Goal: Task Accomplishment & Management: Complete application form

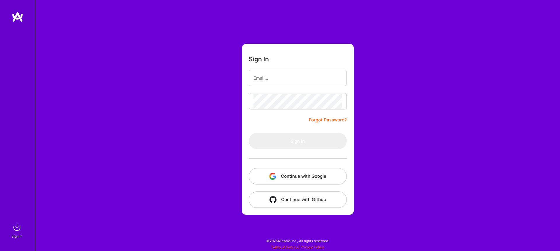
click at [295, 175] on button "Continue with Google" at bounding box center [298, 176] width 98 height 16
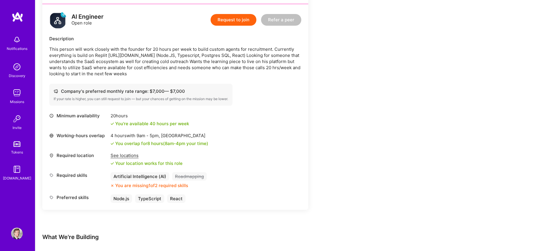
scroll to position [145, 0]
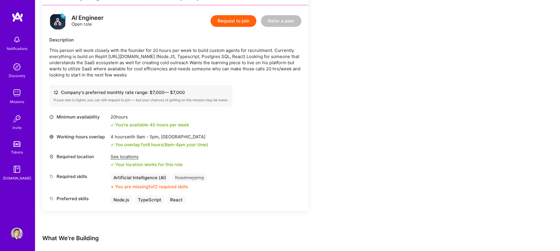
click at [232, 20] on button "Request to join" at bounding box center [234, 21] width 46 height 12
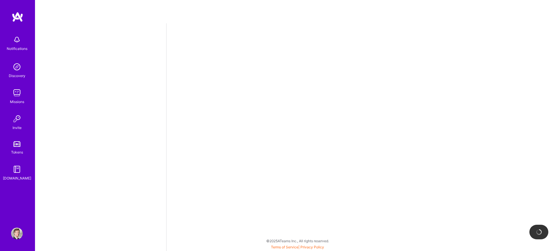
select select "US"
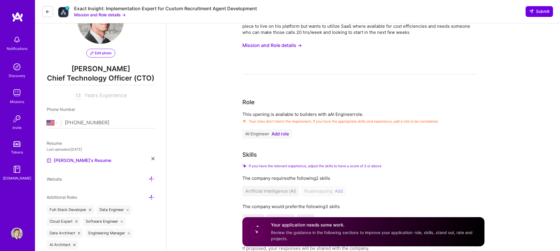
scroll to position [40, 0]
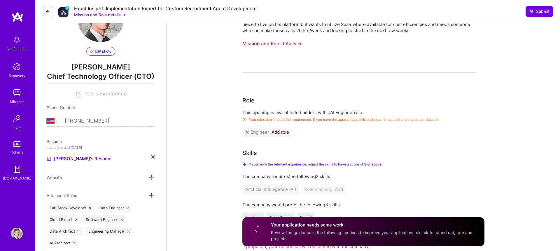
click at [281, 132] on span "Add role" at bounding box center [279, 132] width 17 height 5
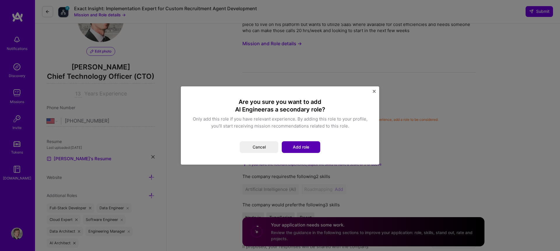
click at [293, 150] on button "Add role" at bounding box center [301, 147] width 38 height 12
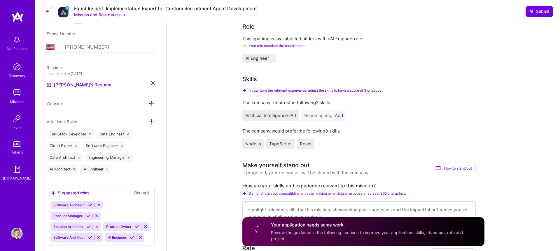
scroll to position [156, 0]
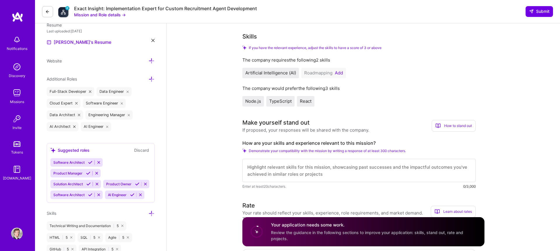
click at [337, 73] on button "Add" at bounding box center [339, 73] width 8 height 5
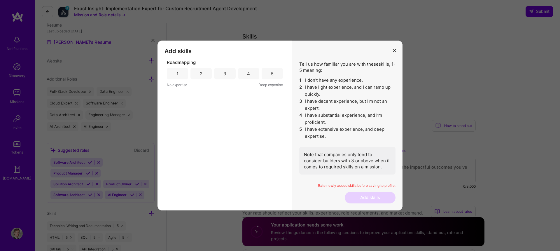
click at [268, 71] on div "5" at bounding box center [272, 74] width 21 height 12
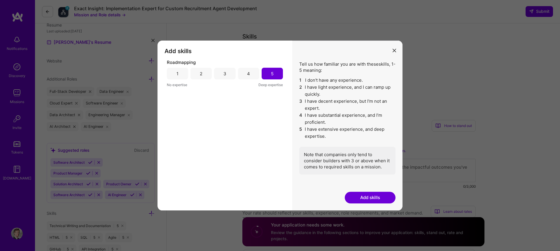
click at [358, 195] on button "Add skills" at bounding box center [370, 198] width 51 height 12
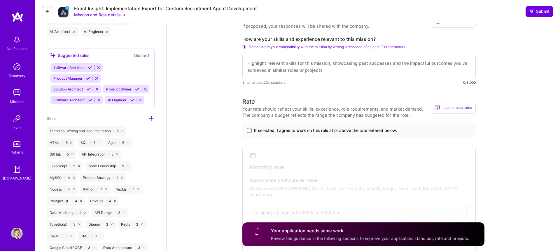
scroll to position [1, 0]
click at [251, 130] on span at bounding box center [249, 130] width 5 height 5
click at [0, 0] on input "If selected, I agree to work on this role at or above the rate entered below." at bounding box center [0, 0] width 0 height 0
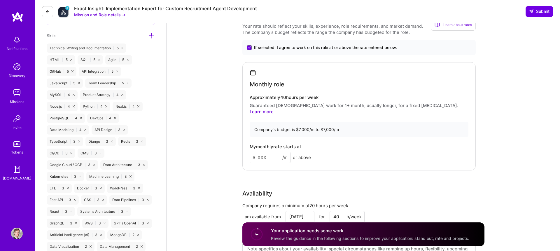
scroll to position [363, 0]
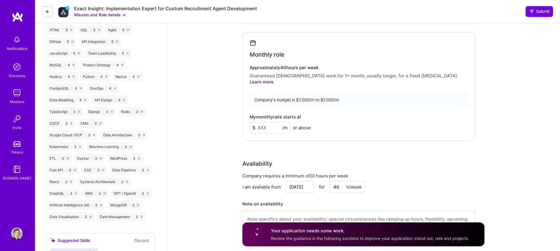
click at [268, 122] on input at bounding box center [270, 127] width 41 height 11
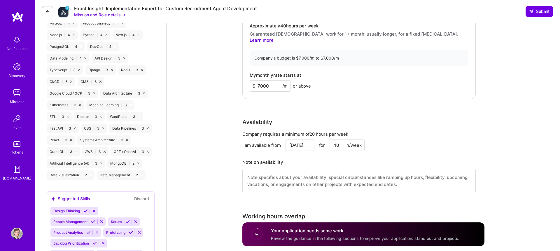
scroll to position [403, 0]
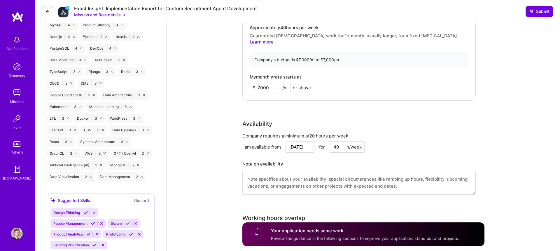
type input "7000"
click at [297, 142] on input "[DATE]" at bounding box center [299, 146] width 29 height 11
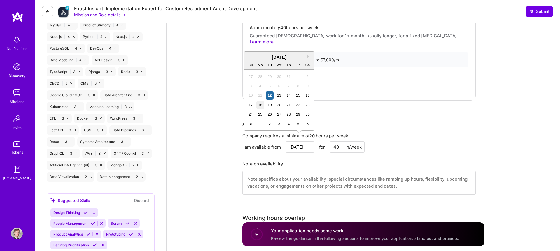
click at [262, 104] on div "18" at bounding box center [260, 105] width 8 height 8
type input "[DATE]"
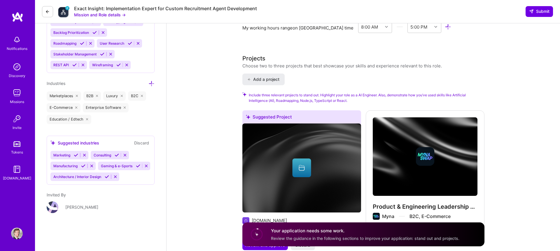
scroll to position [610, 0]
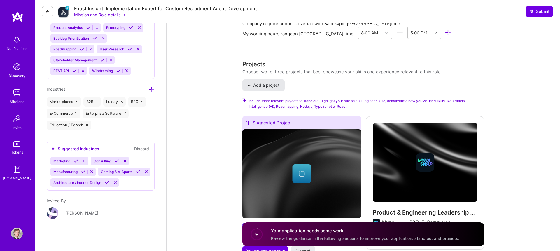
click at [268, 82] on span "Add a project" at bounding box center [263, 85] width 32 height 6
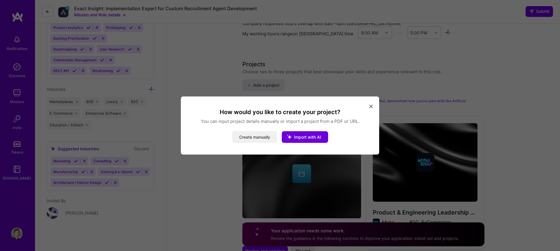
click at [252, 136] on button "Create manually" at bounding box center [254, 137] width 45 height 12
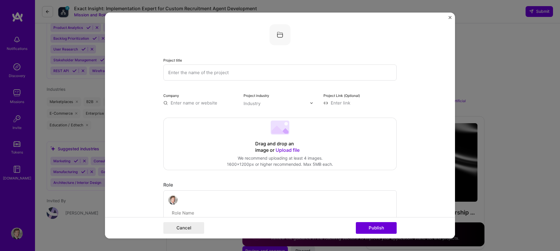
click at [188, 71] on input "text" at bounding box center [279, 72] width 233 height 16
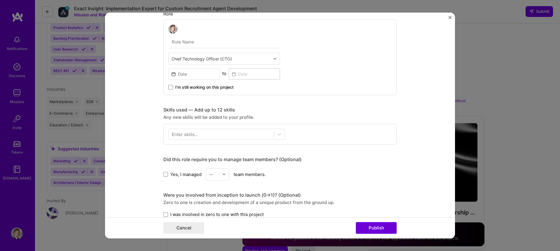
scroll to position [168, 0]
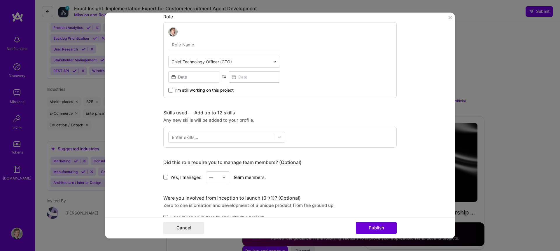
click at [241, 65] on div at bounding box center [220, 61] width 99 height 7
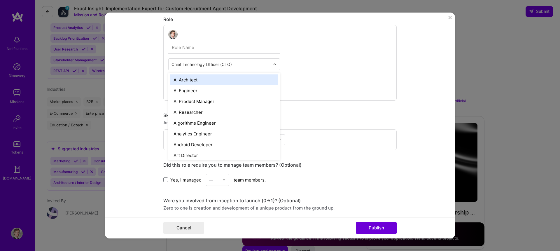
scroll to position [165, 0]
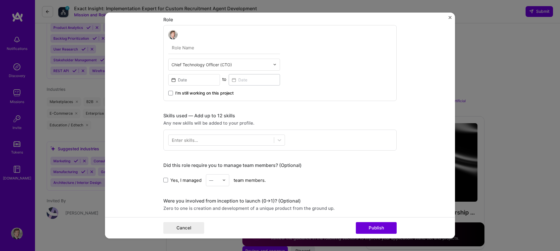
click at [330, 65] on div "Chief Technology Officer (CTO) to I’m still working on this project" at bounding box center [279, 63] width 233 height 76
click at [177, 92] on span "I’m still working on this project" at bounding box center [204, 93] width 58 height 6
click at [0, 0] on input "I’m still working on this project" at bounding box center [0, 0] width 0 height 0
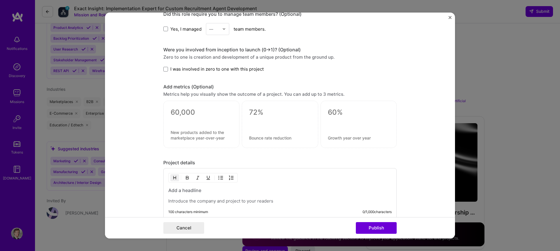
scroll to position [317, 0]
click at [180, 105] on div at bounding box center [201, 123] width 76 height 47
click at [181, 114] on textarea at bounding box center [202, 111] width 62 height 9
click at [140, 120] on form "Project title Company Project industry Industry Project Link (Optional) Drag an…" at bounding box center [280, 126] width 350 height 226
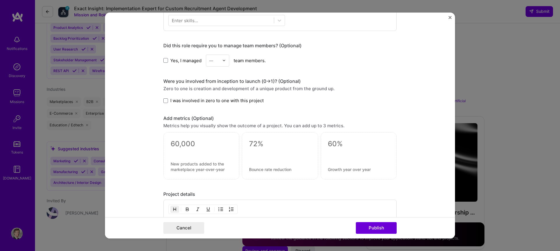
scroll to position [285, 0]
click at [182, 164] on textarea at bounding box center [202, 166] width 62 height 11
click at [139, 140] on form "Project title Company Project industry Industry Project Link (Optional) Drag an…" at bounding box center [280, 126] width 350 height 226
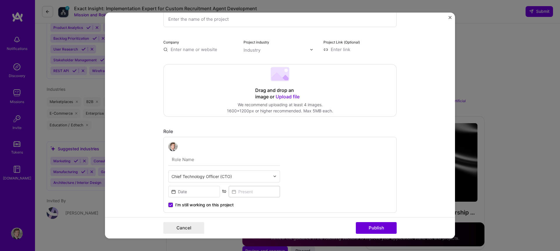
scroll to position [0, 0]
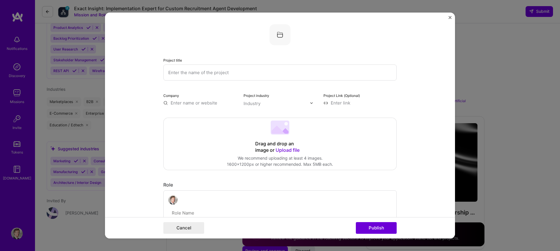
click at [450, 17] on img "Close" at bounding box center [449, 17] width 3 height 3
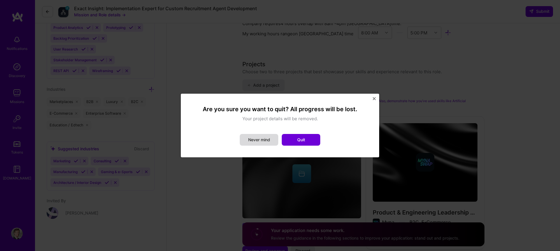
click at [267, 143] on button "Never mind" at bounding box center [259, 140] width 38 height 12
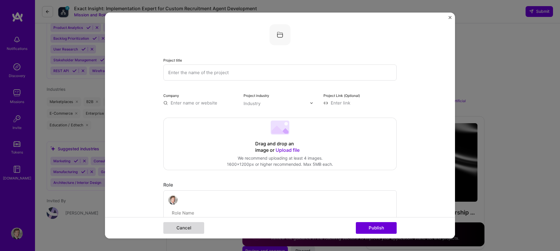
click at [184, 229] on button "Cancel" at bounding box center [183, 228] width 41 height 12
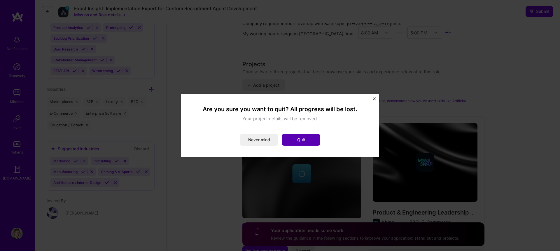
click at [293, 137] on button "Quit" at bounding box center [301, 140] width 38 height 12
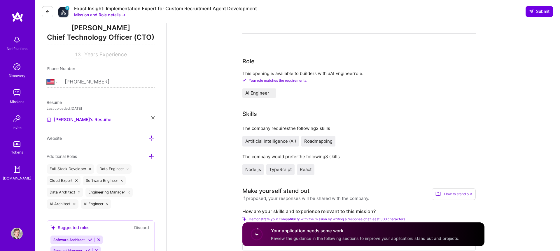
scroll to position [82, 0]
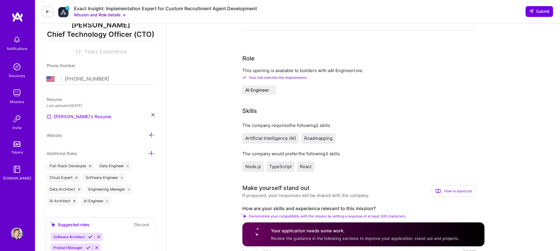
click at [61, 116] on link "[PERSON_NAME]'s Resume" at bounding box center [79, 116] width 65 height 7
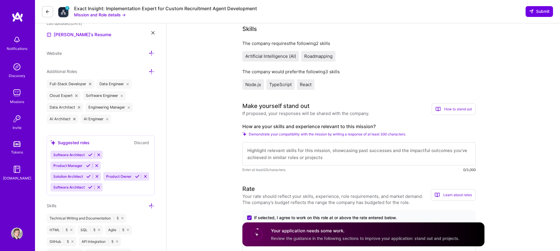
scroll to position [0, 0]
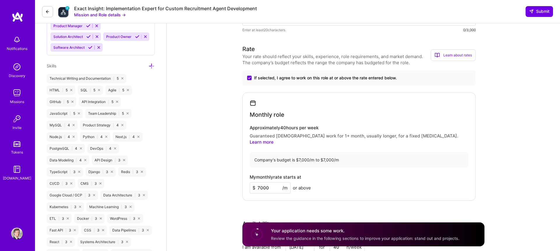
scroll to position [302, 0]
click at [271, 183] on input "7000" at bounding box center [270, 188] width 41 height 11
type input "12500"
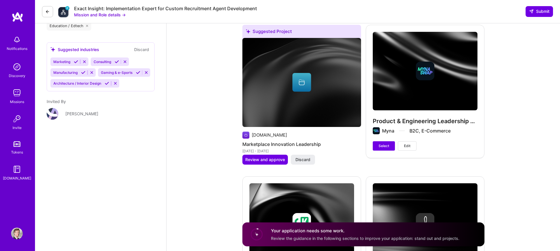
scroll to position [708, 0]
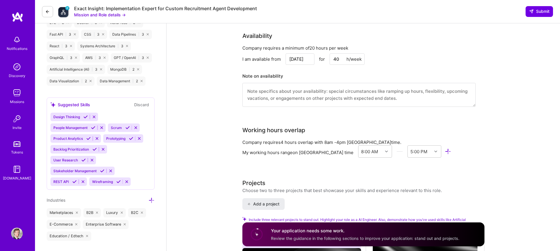
scroll to position [499, 0]
click at [272, 198] on button "Add a project" at bounding box center [263, 204] width 42 height 12
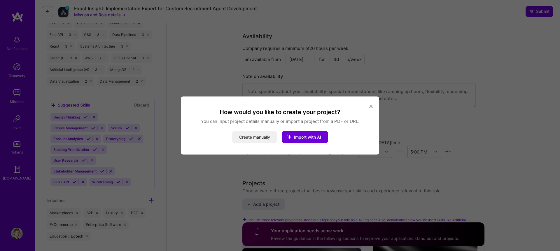
click at [259, 135] on button "Create manually" at bounding box center [254, 137] width 45 height 12
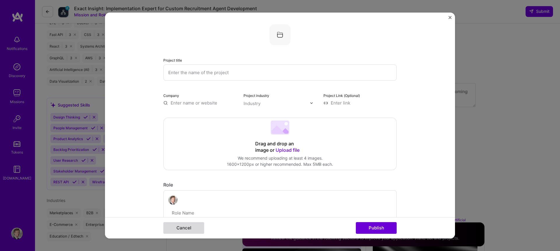
click at [180, 230] on button "Cancel" at bounding box center [183, 228] width 41 height 12
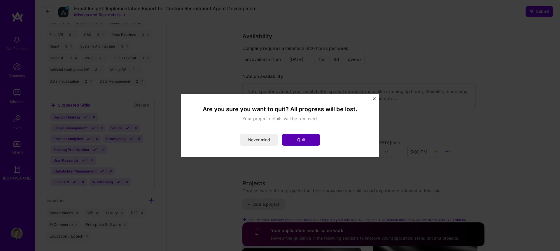
click at [296, 140] on button "Quit" at bounding box center [301, 140] width 38 height 12
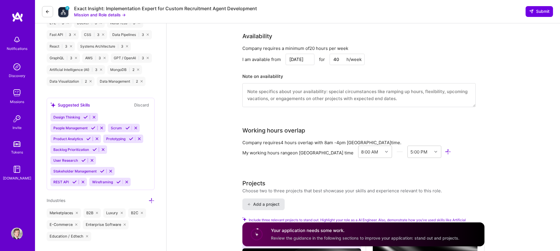
click at [273, 201] on span "Add a project" at bounding box center [263, 204] width 32 height 6
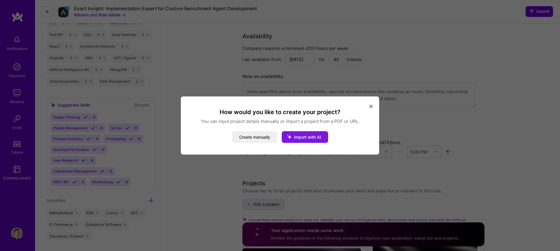
click at [303, 139] on span "Import with AI" at bounding box center [307, 136] width 27 height 5
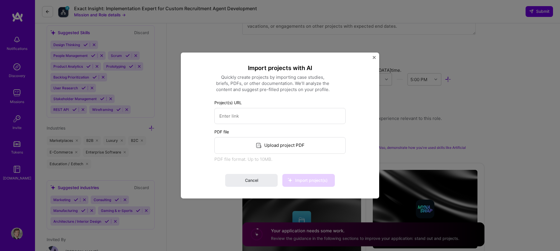
scroll to position [571, 0]
click at [250, 179] on span "Cancel" at bounding box center [251, 180] width 13 height 6
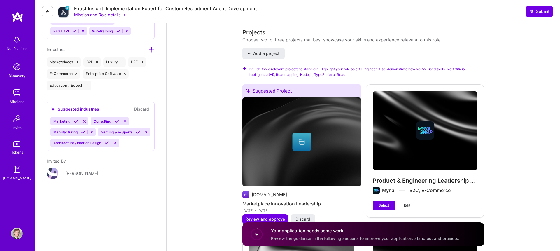
scroll to position [650, 0]
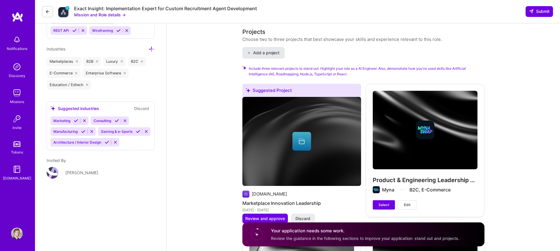
click at [272, 50] on span "Add a project" at bounding box center [263, 53] width 32 height 6
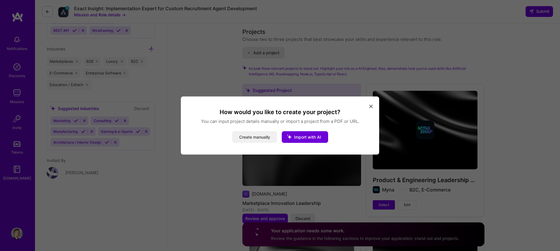
click at [248, 139] on button "Create manually" at bounding box center [254, 137] width 45 height 12
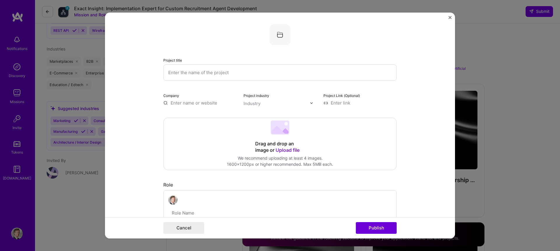
click at [339, 102] on input at bounding box center [359, 103] width 73 height 6
paste input "Senior Member of Technical Staff Mandolin"
type input "Senior Member of Technical Staff Mandolin"
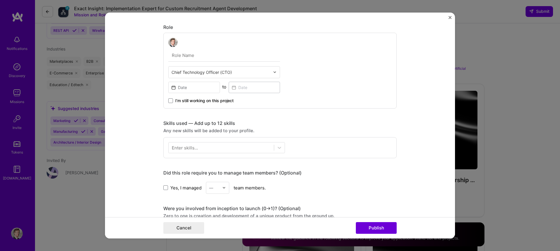
scroll to position [163, 0]
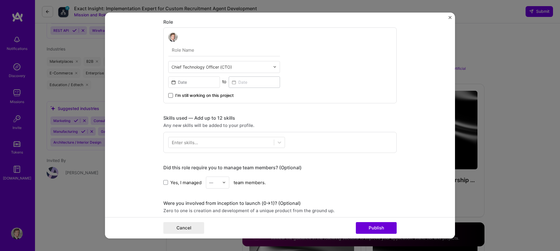
click at [168, 97] on span at bounding box center [170, 95] width 5 height 5
click at [0, 0] on input "I’m still working on this project" at bounding box center [0, 0] width 0 height 0
click at [201, 83] on input at bounding box center [194, 81] width 52 height 11
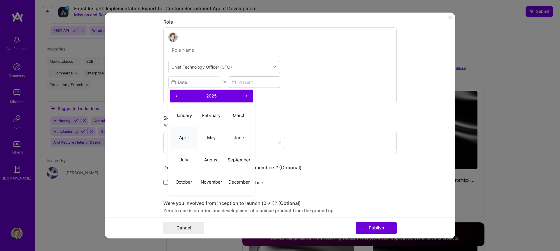
click at [188, 137] on abbr "April" at bounding box center [184, 138] width 10 height 6
type input "Apr, 2025"
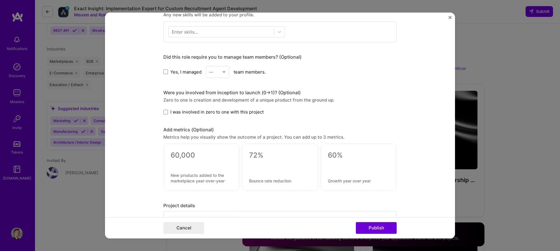
scroll to position [274, 0]
click at [168, 110] on span at bounding box center [165, 111] width 5 height 5
click at [0, 0] on input "I was involved in zero to one with this project" at bounding box center [0, 0] width 0 height 0
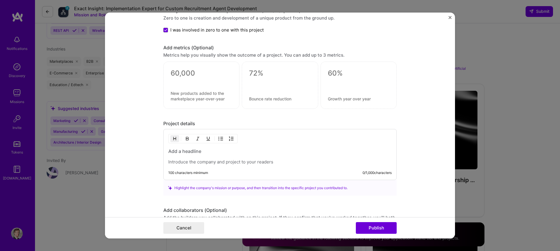
scroll to position [443, 0]
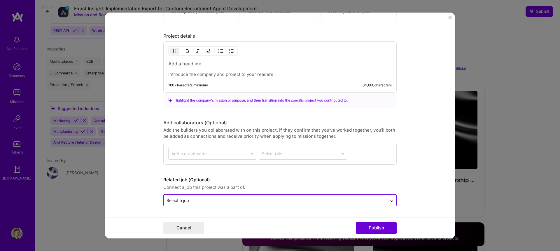
click at [204, 199] on input "text" at bounding box center [276, 200] width 218 height 6
click at [140, 190] on form "Project title Company Project industry Industry Project Link (Optional) Drag an…" at bounding box center [280, 126] width 350 height 226
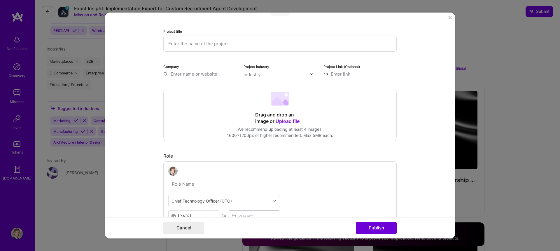
scroll to position [0, 0]
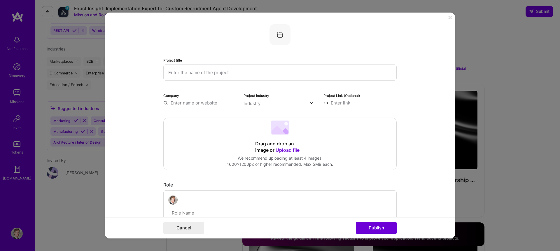
click at [182, 75] on input "text" at bounding box center [279, 72] width 233 height 16
paste input ""AI-Driven Job Description Evaluation System for Rapid Opportunity Assessment""
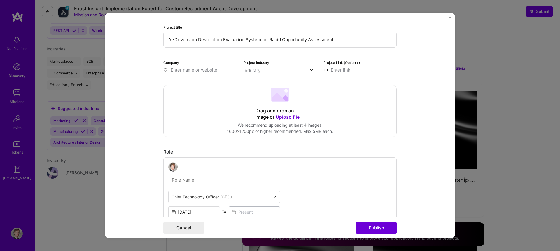
scroll to position [33, 0]
type input "AI-Driven Job Description Evaluation System for Rapid Opportunity Assessment"
click at [336, 69] on input at bounding box center [359, 69] width 73 height 6
paste input "https://github.com/inkredabull/job-extractor"
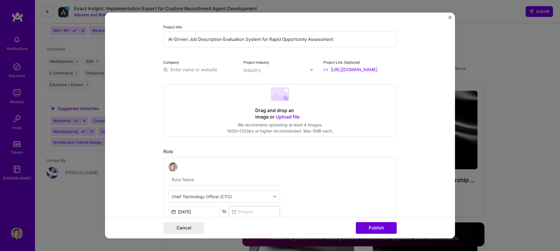
type input "https://github.com/inkredabull/job-extractor"
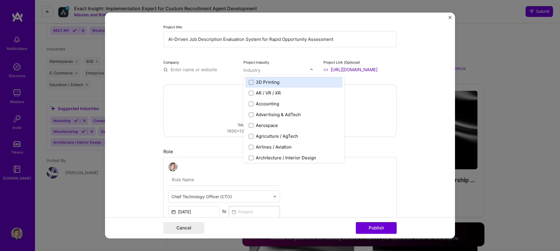
click at [280, 70] on input "text" at bounding box center [276, 70] width 66 height 6
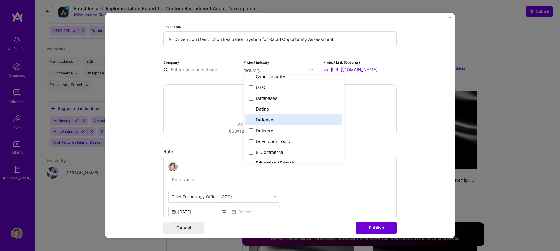
scroll to position [0, 0]
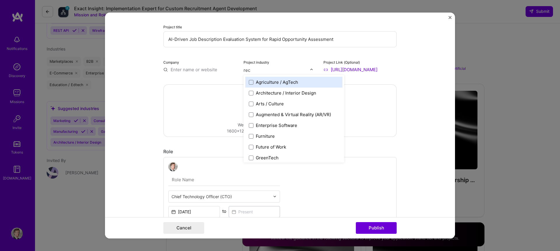
type input "recr"
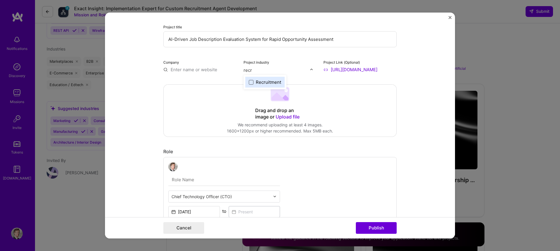
click at [250, 84] on span at bounding box center [251, 82] width 5 height 5
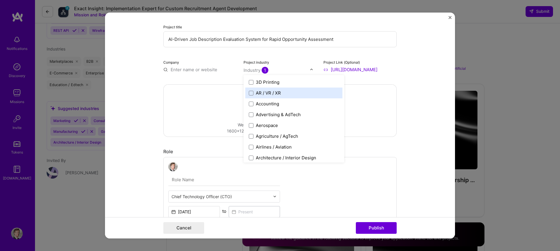
click at [188, 69] on input "text" at bounding box center [199, 69] width 73 height 6
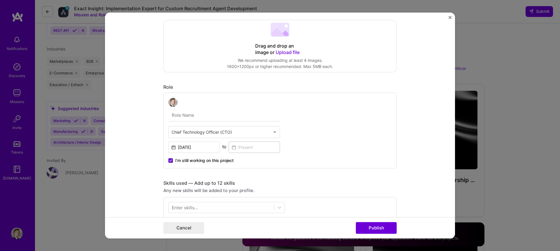
scroll to position [146, 0]
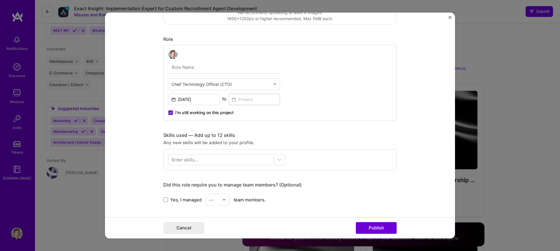
click at [188, 69] on input "text" at bounding box center [224, 67] width 112 height 12
type input "Principal"
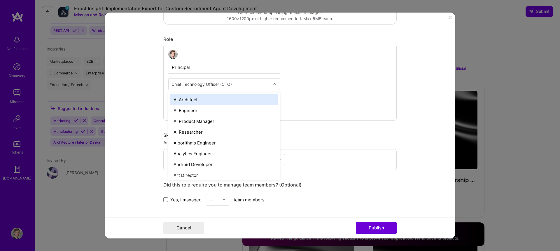
click at [192, 84] on input "text" at bounding box center [220, 84] width 99 height 6
click at [192, 71] on input "Principal" at bounding box center [224, 67] width 112 height 12
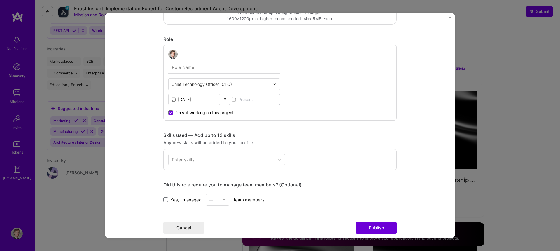
click at [206, 81] on input "text" at bounding box center [220, 84] width 99 height 6
click at [201, 66] on input "text" at bounding box center [224, 67] width 112 height 12
click at [155, 93] on form "Project title AI-Driven Job Description Evaluation System for Rapid Opportunity…" at bounding box center [280, 126] width 350 height 226
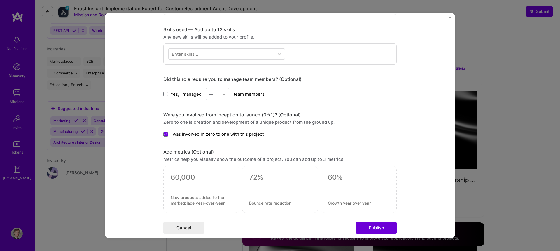
scroll to position [254, 0]
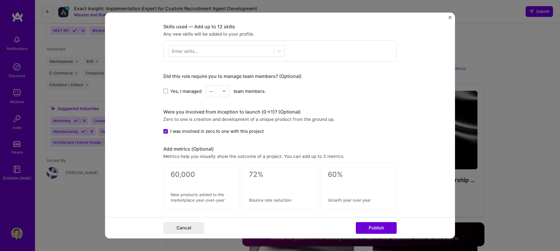
click at [190, 51] on div "Enter skills..." at bounding box center [185, 51] width 26 height 6
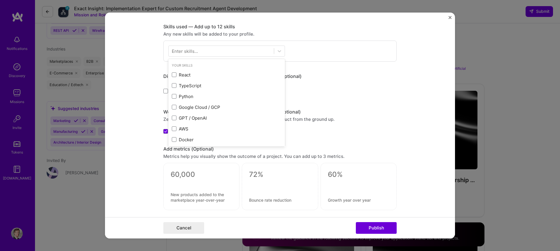
click at [190, 51] on div "Enter skills..." at bounding box center [185, 51] width 26 height 6
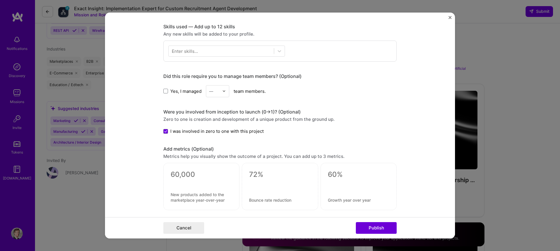
click at [191, 51] on div "Enter skills..." at bounding box center [185, 51] width 26 height 6
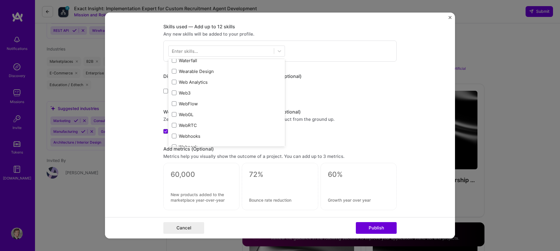
scroll to position [3843, 0]
click at [182, 52] on div "Enter skills..." at bounding box center [185, 51] width 26 height 6
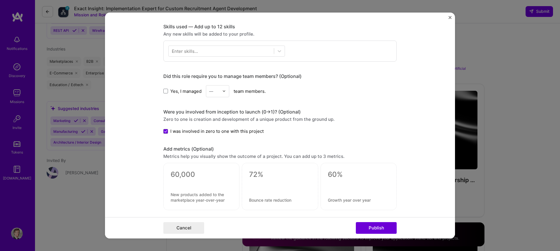
click at [182, 52] on div "Enter skills..." at bounding box center [185, 51] width 26 height 6
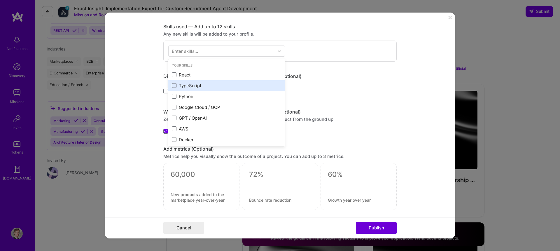
click at [173, 86] on span at bounding box center [174, 85] width 5 height 5
click at [0, 0] on input "checkbox" at bounding box center [0, 0] width 0 height 0
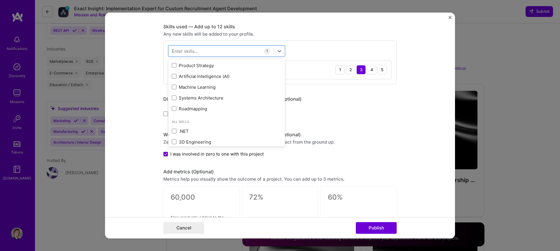
scroll to position [404, 0]
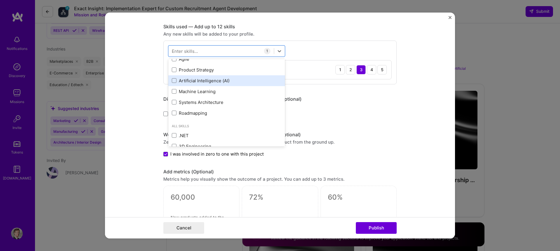
click at [186, 76] on div "Artificial Intelligence (AI)" at bounding box center [226, 80] width 117 height 11
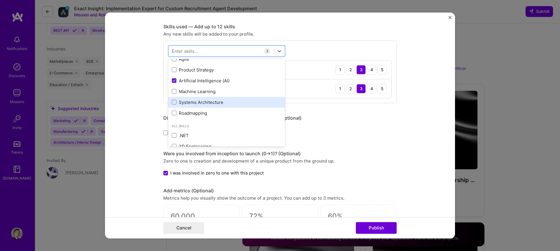
click at [189, 103] on div "Systems Architecture" at bounding box center [227, 102] width 110 height 6
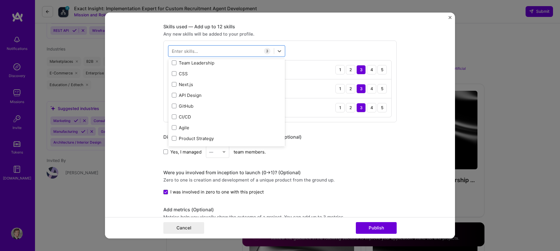
scroll to position [301, 0]
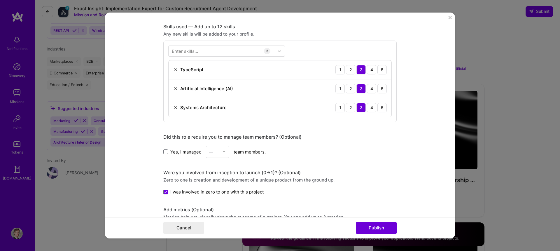
click at [343, 143] on div "Did this role require you to manage team members? (Optional) Yes, I managed — t…" at bounding box center [279, 146] width 233 height 24
click at [386, 70] on div "5" at bounding box center [381, 69] width 9 height 9
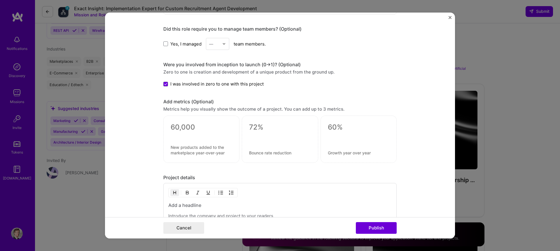
scroll to position [369, 0]
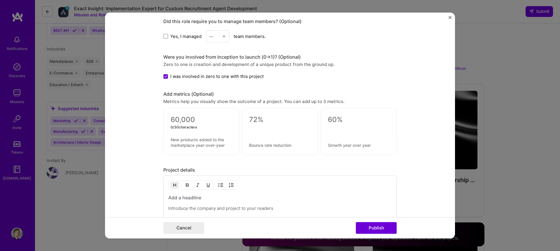
click at [174, 120] on textarea at bounding box center [202, 119] width 62 height 9
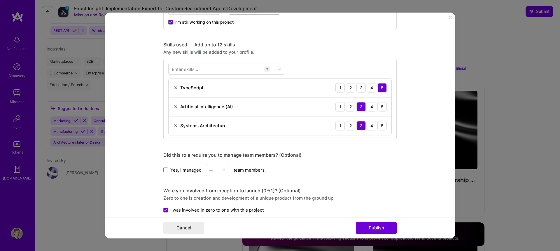
scroll to position [244, 0]
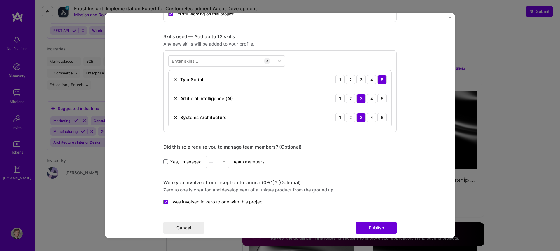
click at [193, 63] on div "Enter skills..." at bounding box center [185, 61] width 26 height 6
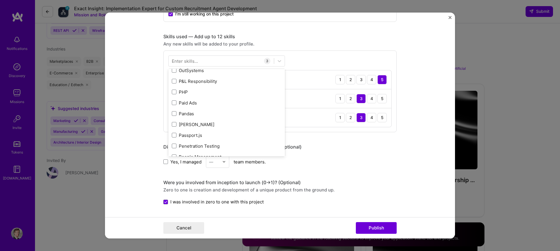
scroll to position [2618, 0]
click at [131, 109] on form "Project title AI-Driven Job Description Evaluation System for Rapid Opportunity…" at bounding box center [280, 126] width 350 height 226
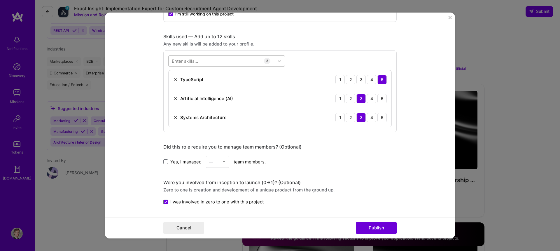
click at [205, 64] on div at bounding box center [221, 61] width 105 height 10
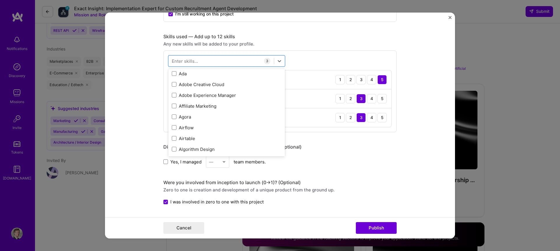
scroll to position [730, 0]
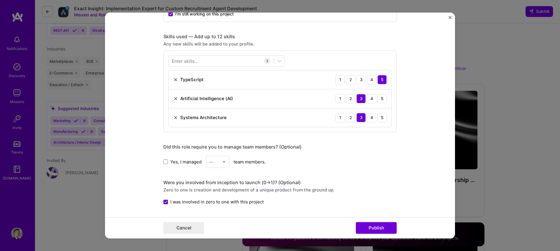
click at [129, 85] on form "Project title AI-Driven Job Description Evaluation System for Rapid Opportunity…" at bounding box center [280, 126] width 350 height 226
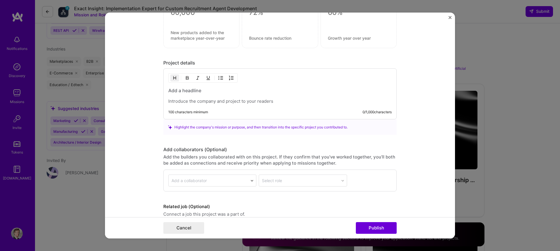
scroll to position [488, 0]
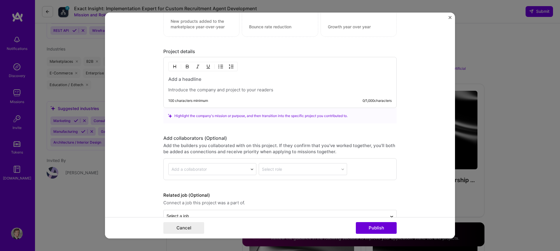
click at [203, 89] on p at bounding box center [279, 90] width 223 height 6
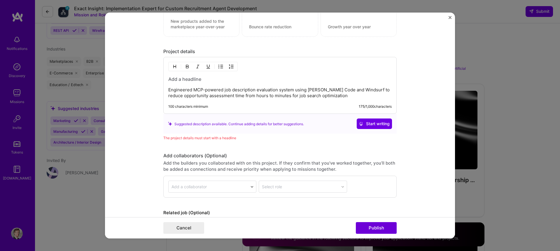
click at [199, 80] on h3 at bounding box center [279, 79] width 223 height 6
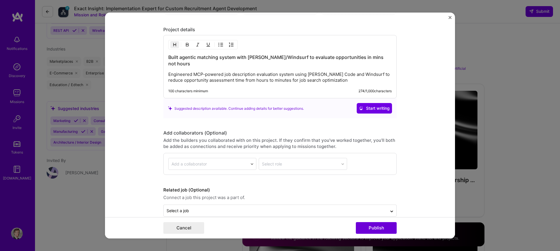
scroll to position [520, 0]
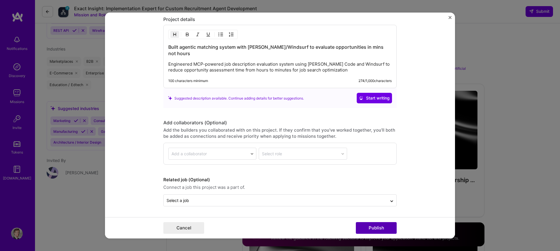
click at [365, 227] on button "Publish" at bounding box center [376, 228] width 41 height 12
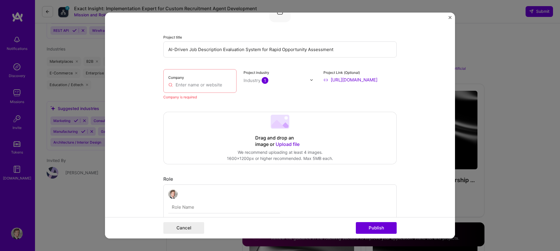
scroll to position [12, 0]
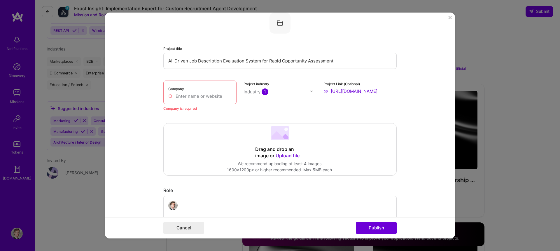
click at [181, 97] on input "text" at bounding box center [199, 96] width 63 height 6
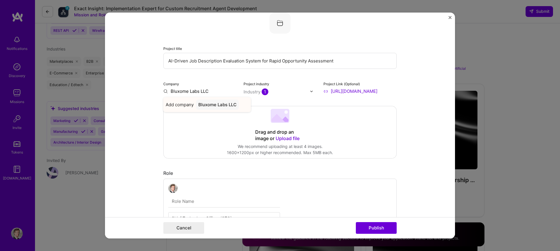
type input "Bluxome Labs LLC"
click at [212, 106] on div "Bluxome Labs LLC" at bounding box center [217, 104] width 43 height 10
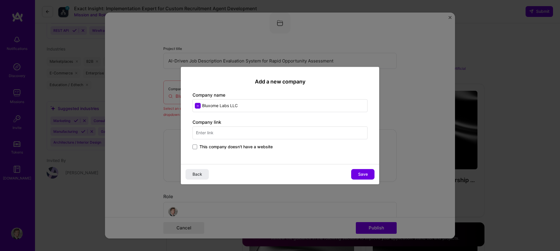
click at [198, 136] on input "text" at bounding box center [279, 132] width 175 height 13
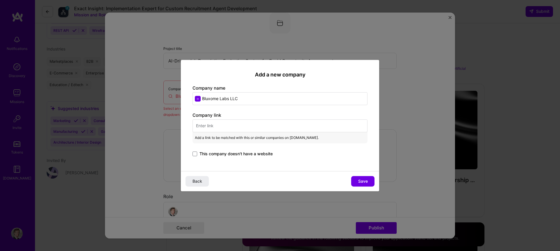
paste input "https://bluxomelabs.com/"
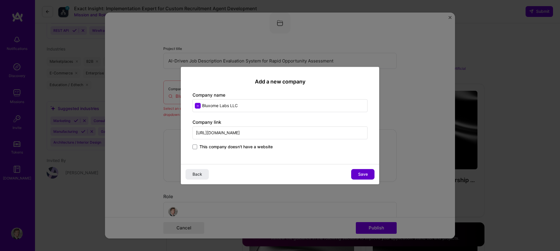
type input "https://bluxomelabs.com/"
click at [363, 177] on button "Save" at bounding box center [362, 174] width 23 height 10
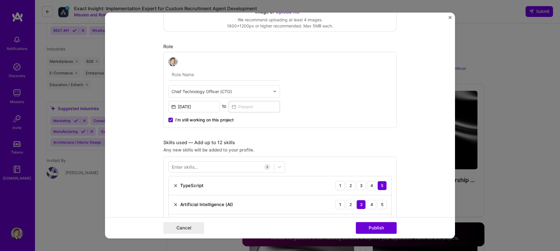
scroll to position [205, 0]
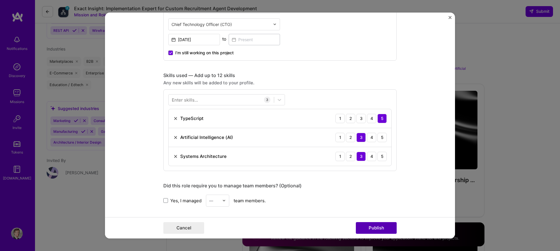
click at [367, 224] on button "Publish" at bounding box center [376, 228] width 41 height 12
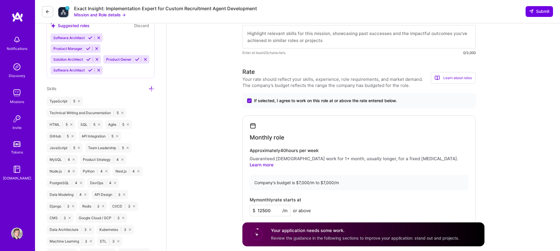
scroll to position [279, 0]
click at [150, 90] on icon at bounding box center [151, 90] width 6 height 6
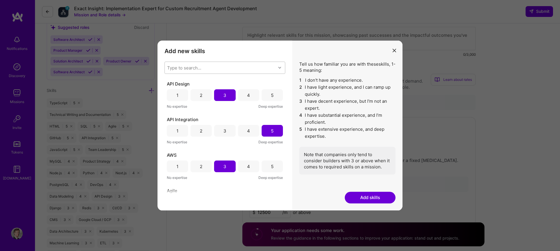
click at [188, 68] on div "Type to search..." at bounding box center [184, 68] width 34 height 6
type input "Mod"
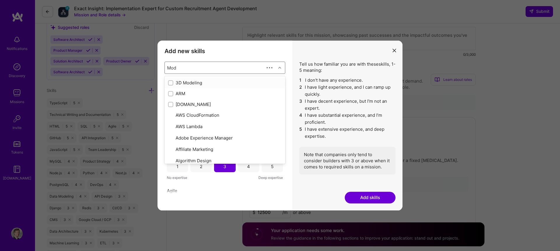
checkbox input "true"
type input "Model"
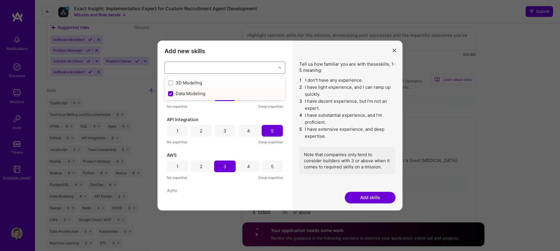
checkbox input "false"
type input "agent"
click at [188, 67] on div "Type to search..." at bounding box center [184, 68] width 34 height 6
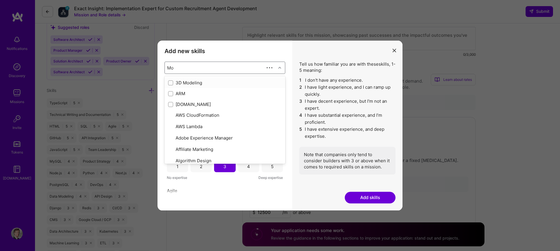
type input "Mod"
checkbox input "true"
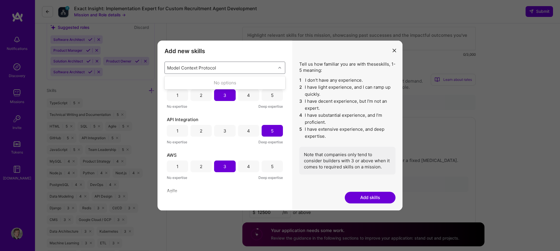
type input "Model Context Protocol"
click at [367, 196] on button "Add skills" at bounding box center [370, 198] width 51 height 12
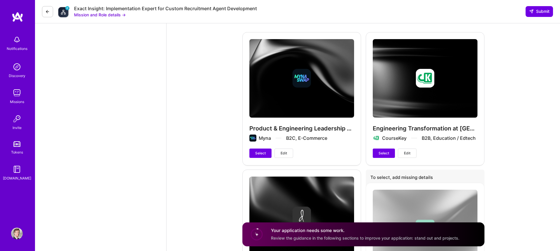
scroll to position [882, 0]
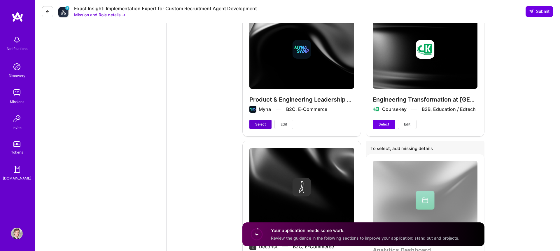
click at [264, 122] on span "Select" at bounding box center [260, 124] width 10 height 5
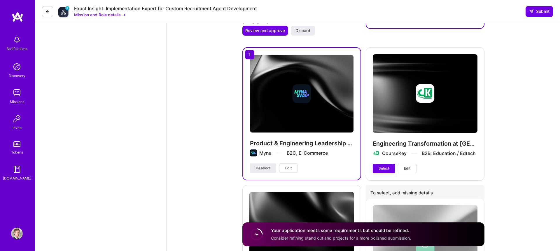
scroll to position [839, 0]
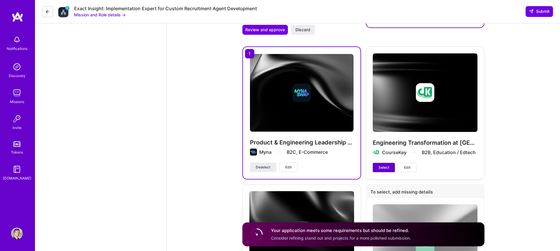
click at [378, 163] on button "Select" at bounding box center [384, 167] width 22 height 9
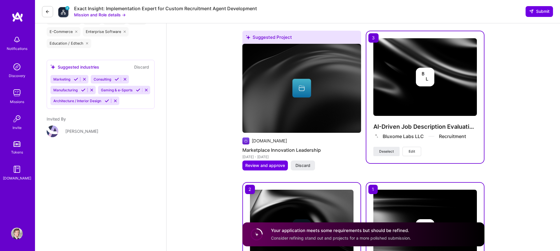
scroll to position [703, 0]
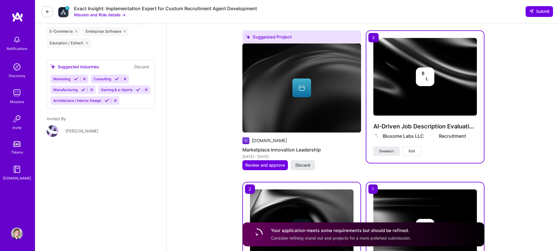
click at [312, 160] on button "Discard" at bounding box center [303, 165] width 24 height 10
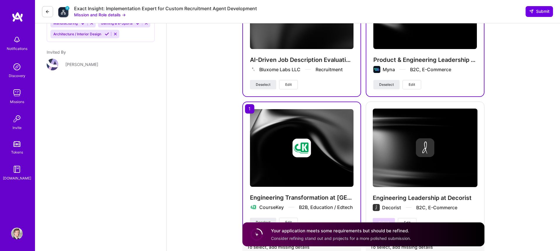
scroll to position [770, 0]
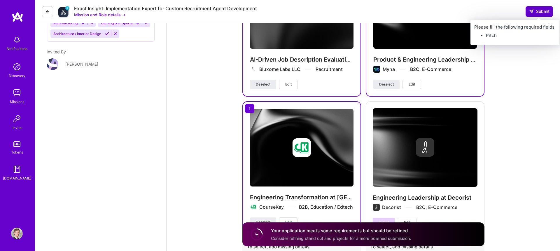
click at [534, 10] on span "Submit" at bounding box center [539, 11] width 20 height 6
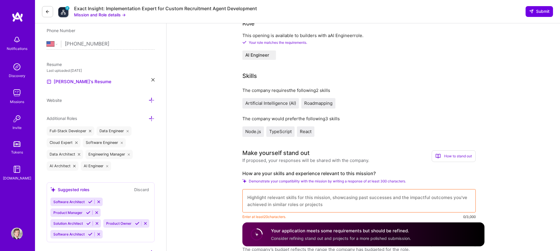
scroll to position [0, 0]
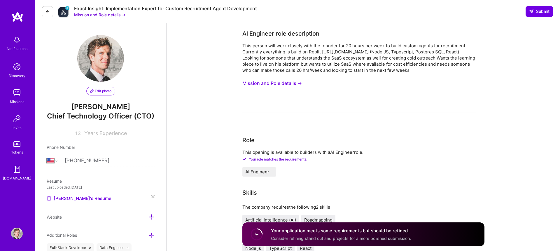
click at [262, 85] on button "Mission and Role details →" at bounding box center [271, 83] width 59 height 11
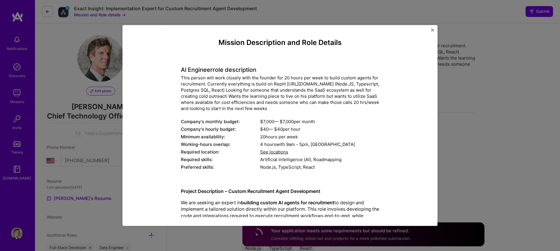
drag, startPoint x: 181, startPoint y: 70, endPoint x: 324, endPoint y: 134, distance: 156.9
click at [324, 134] on div "AI Engineer role description This person will work closely with the founder for…" at bounding box center [280, 115] width 198 height 113
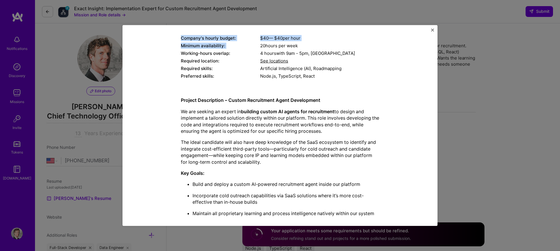
scroll to position [118, 0]
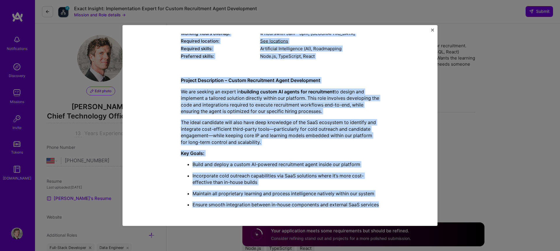
click at [231, 202] on p "Ensure smooth integration between in-house components and external SaaS services" at bounding box center [285, 204] width 187 height 6
copy div "AI Engineer role description This person will work closely with the founder for…"
click at [432, 30] on img "Close" at bounding box center [432, 30] width 3 height 3
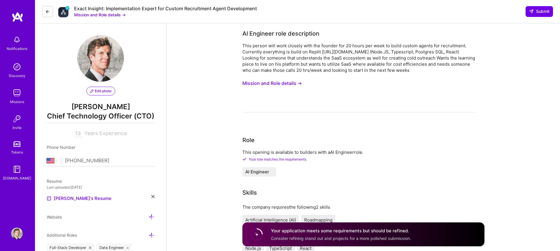
click at [267, 82] on button "Mission and Role details →" at bounding box center [271, 83] width 59 height 11
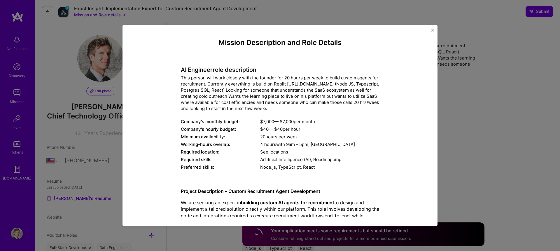
click at [432, 29] on img "Close" at bounding box center [432, 30] width 3 height 3
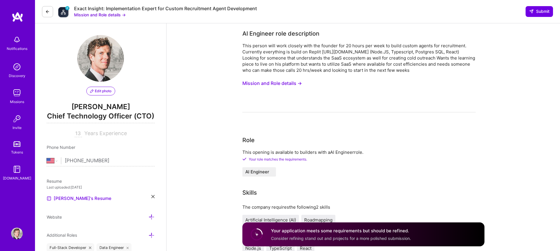
drag, startPoint x: 506, startPoint y: 134, endPoint x: 398, endPoint y: 133, distance: 107.6
copy li "How are your skills and experience relevant to this mission?"
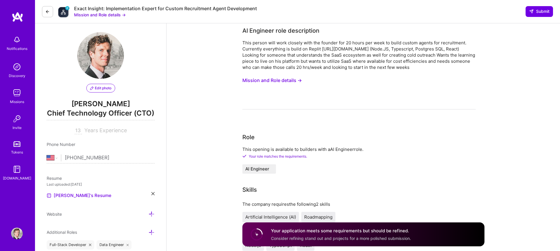
scroll to position [1, 0]
click at [345, 9] on div "Exact Insight: Implementation Expert for Custom Recruitment Agent Development M…" at bounding box center [297, 11] width 525 height 23
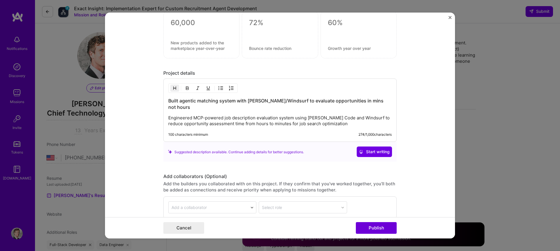
scroll to position [471, 0]
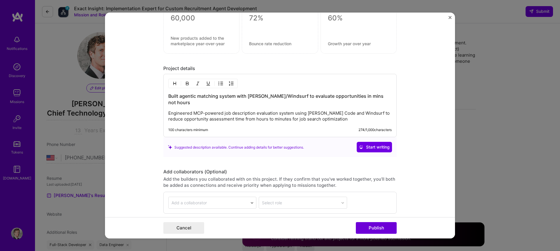
click at [341, 117] on p "Engineered MCP-powered job description evaluation system using Claude Code and …" at bounding box center [279, 116] width 223 height 12
click at [296, 110] on div "Built agentic matching system with Claude Code/Windsurf to evaluate opportuniti…" at bounding box center [279, 107] width 223 height 29
click at [202, 114] on p "Engineered MCP-powered job description evaluation system using Claude Code and …" at bounding box center [279, 116] width 223 height 12
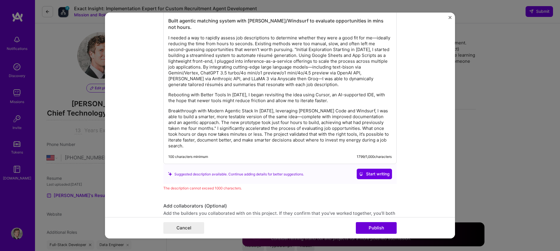
scroll to position [547, 0]
click at [231, 94] on p "Rebooting with Better Tools In May 2025, I began revisiting the idea using Curs…" at bounding box center [279, 97] width 223 height 12
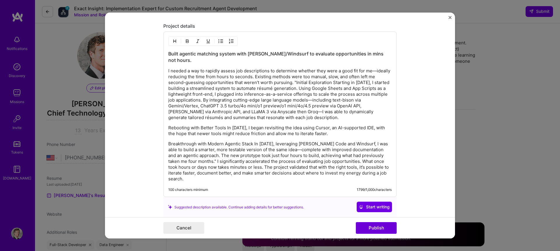
scroll to position [512, 0]
click at [240, 144] on p "Breakthrough with Modern Agentic Stack In June 2025, leveraging Claude Code and…" at bounding box center [279, 162] width 223 height 41
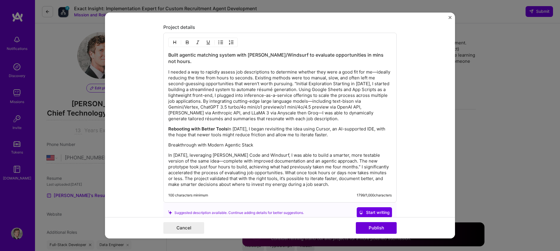
click at [229, 131] on p "Rebooting with Better Tools In May 2025, I began revisiting the idea using Curs…" at bounding box center [279, 132] width 223 height 12
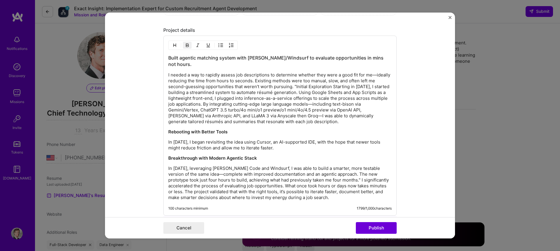
scroll to position [499, 0]
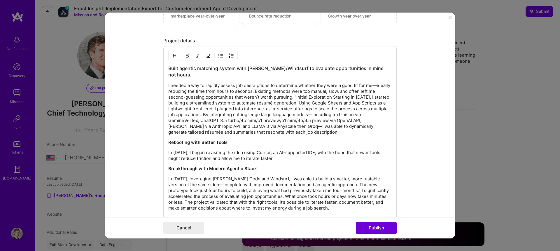
click at [202, 90] on p "I needed a way to rapidly assess job descriptions to determine whether they wer…" at bounding box center [279, 109] width 223 height 52
click at [307, 98] on p "I needed a way to rapidly assess job descriptions to determine whether they wer…" at bounding box center [279, 109] width 223 height 52
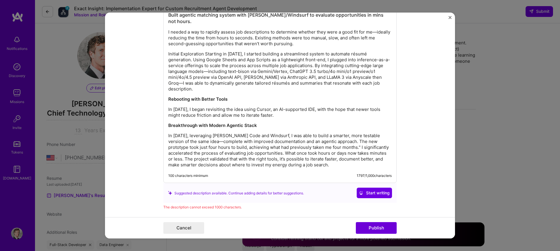
scroll to position [556, 0]
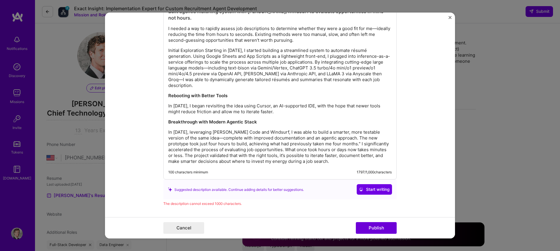
click at [333, 140] on p "In June 2025, leveraging Claude Code and Windsurf, I was able to build a smarte…" at bounding box center [279, 146] width 223 height 35
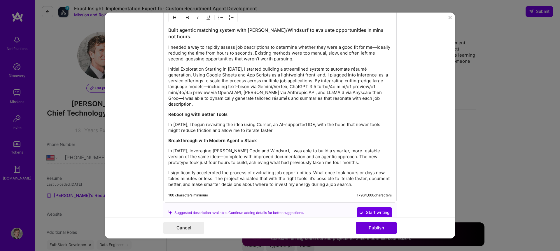
scroll to position [526, 0]
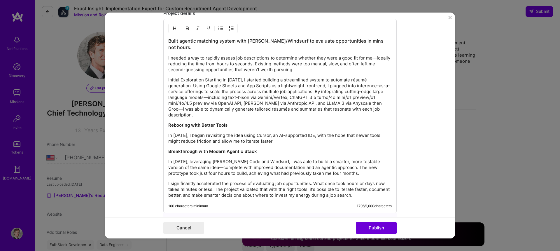
click at [247, 81] on p "Initial Exploration Starting in July 2024, I started building a streamlined sys…" at bounding box center [279, 97] width 223 height 41
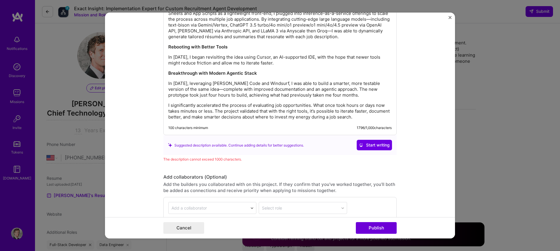
scroll to position [619, 0]
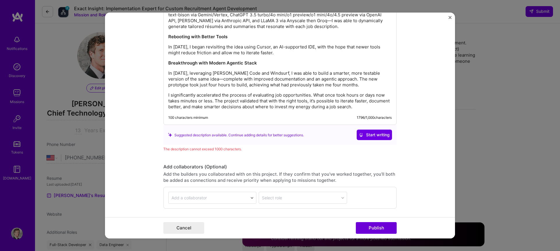
click at [320, 107] on p "I significantly accelerated the process of evaluating job opportunities. What o…" at bounding box center [279, 100] width 223 height 17
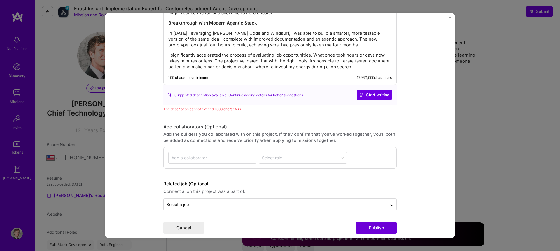
scroll to position [663, 0]
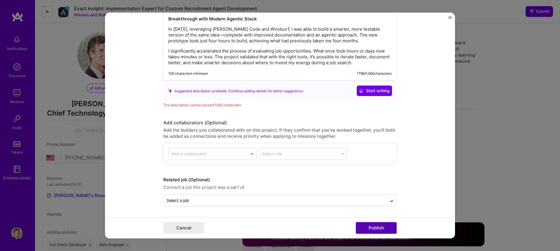
click at [374, 226] on button "Publish" at bounding box center [376, 228] width 41 height 12
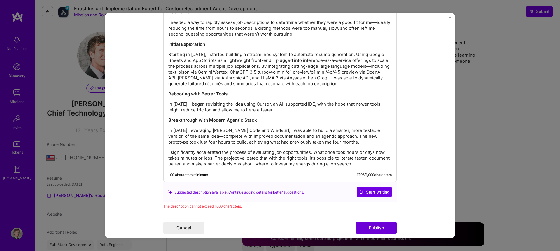
scroll to position [561, 0]
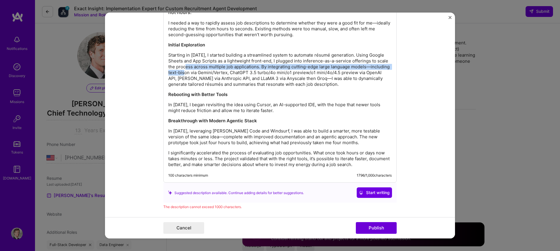
click at [179, 70] on p "Starting in July 2024, I started building a streamlined system to automate résu…" at bounding box center [279, 69] width 223 height 35
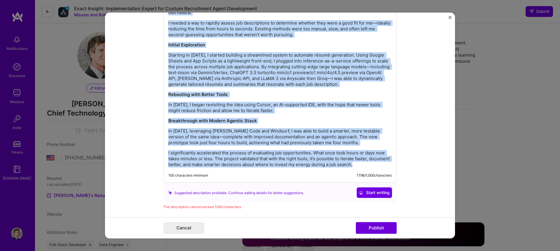
copy div "Built agentic matching system with Claude Code/Windsurf to evaluate opportuniti…"
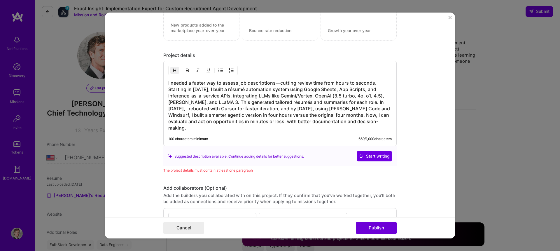
scroll to position [509, 0]
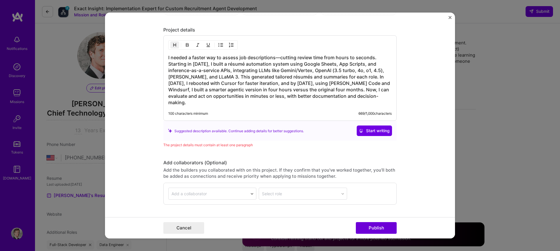
click at [348, 93] on h3 "I needed a faster way to assess job descriptions—cutting review time from hours…" at bounding box center [279, 79] width 223 height 51
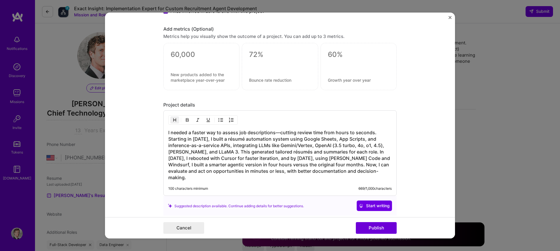
scroll to position [435, 0]
click at [242, 119] on div "I needed a faster way to assess job descriptions—cutting review time from hours…" at bounding box center [279, 152] width 233 height 85
click at [239, 139] on h3 "I needed a faster way to assess job descriptions—cutting review time from hours…" at bounding box center [279, 154] width 223 height 51
click at [373, 230] on button "Publish" at bounding box center [376, 228] width 41 height 12
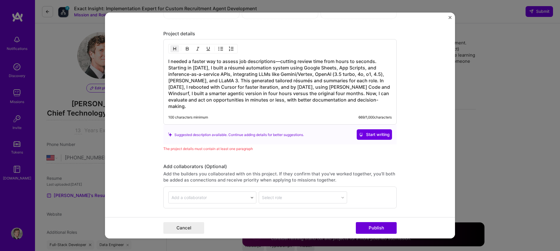
scroll to position [524, 0]
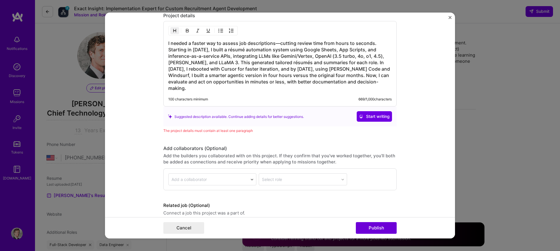
click at [209, 65] on h3 "I needed a faster way to assess job descriptions—cutting review time from hours…" at bounding box center [279, 65] width 223 height 51
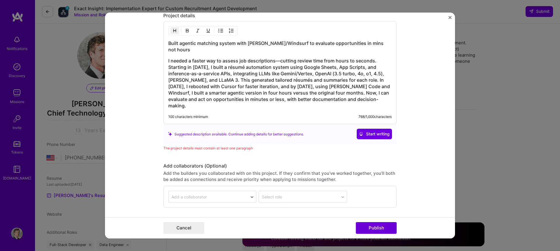
click at [365, 80] on h3 "I needed a faster way to assess job descriptions—cutting review time from hours…" at bounding box center [279, 82] width 223 height 51
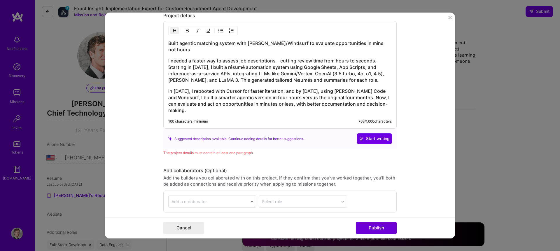
click at [242, 111] on h3 "In May 2025, I rebooted with Cursor for faster iteration, and by June 2025, usi…" at bounding box center [279, 101] width 223 height 26
click at [211, 71] on h3 "I needed a faster way to assess job descriptions—cutting review time from hours…" at bounding box center [279, 70] width 223 height 26
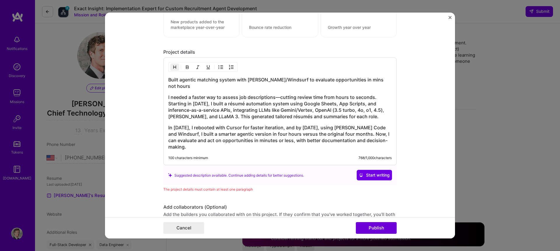
scroll to position [488, 0]
click at [188, 82] on h3 "Built agentic matching system with Claude Code/Windsurf to evaluate opportuniti…" at bounding box center [279, 81] width 223 height 13
click at [374, 228] on button "Publish" at bounding box center [376, 228] width 41 height 12
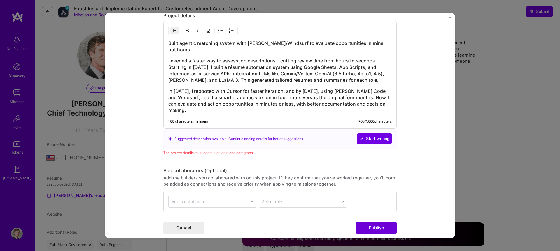
click at [226, 74] on h3 "I needed a faster way to assess job descriptions—cutting review time from hours…" at bounding box center [279, 70] width 223 height 26
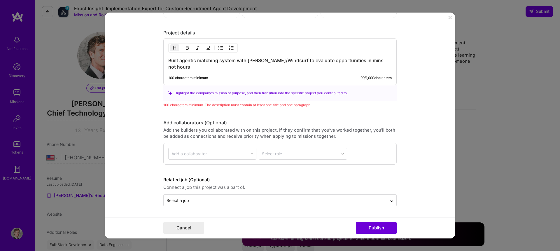
scroll to position [507, 0]
click at [225, 64] on h3 "Built agentic matching system with Claude Code/Windsurf to evaluate opportuniti…" at bounding box center [279, 63] width 223 height 13
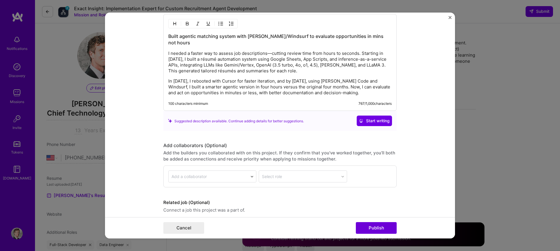
scroll to position [530, 0]
click at [372, 227] on button "Publish" at bounding box center [376, 228] width 41 height 12
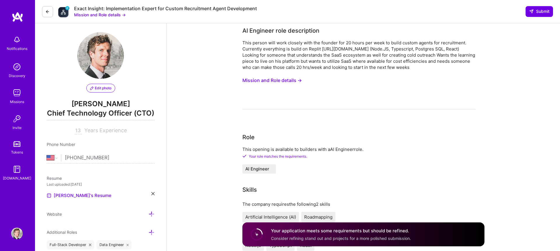
drag, startPoint x: 431, startPoint y: 64, endPoint x: 474, endPoint y: 115, distance: 67.0
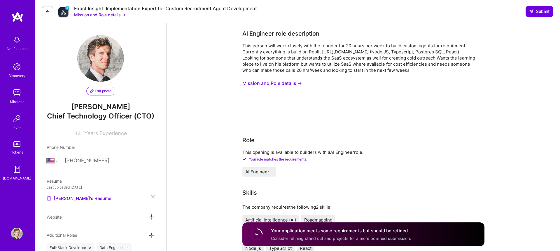
scroll to position [3, 0]
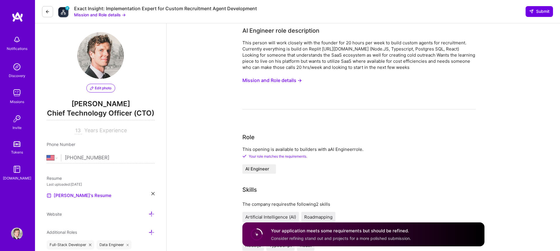
click at [98, 16] on button "Mission and Role details →" at bounding box center [100, 15] width 52 height 6
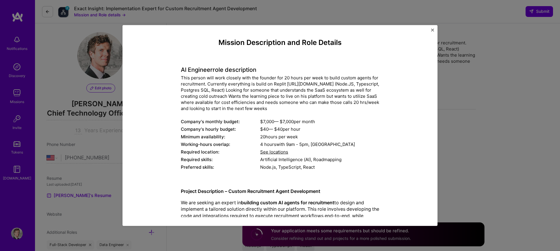
drag, startPoint x: 180, startPoint y: 78, endPoint x: 309, endPoint y: 106, distance: 131.6
click at [309, 106] on div "Mission Description and Role Details AI Engineer role description This person w…" at bounding box center [280, 180] width 288 height 285
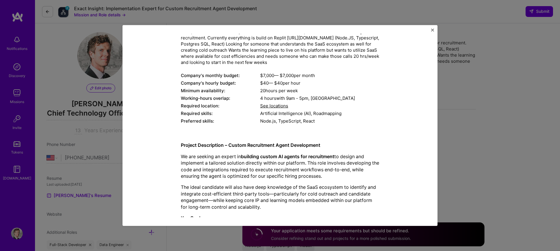
scroll to position [47, 0]
copy div "This person will work closely with the founder for 20 hours per week to build c…"
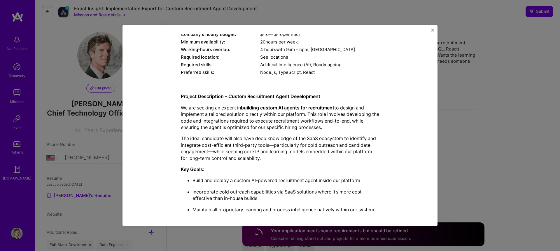
scroll to position [118, 0]
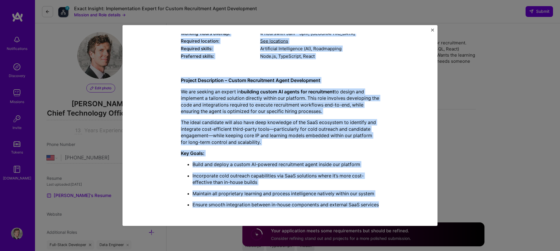
click at [246, 206] on p "Ensure smooth integration between in-house components and external SaaS services" at bounding box center [285, 204] width 187 height 6
copy div "This person will work closely with the founder for 20 hours per week to build c…"
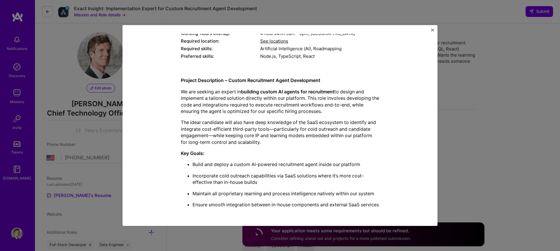
paste textarea "This person will work closely with the founder for 20 hours per week to build c…"
type textarea "This person will work closely with the founder for 20 hours per week to build c…"
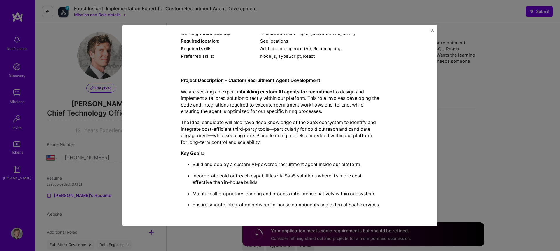
drag, startPoint x: 398, startPoint y: 228, endPoint x: 524, endPoint y: 229, distance: 126.0
copy li "How are your skills and experience relevant to this mission?"
paste input "How are your skills and experience relevant to this mission?"
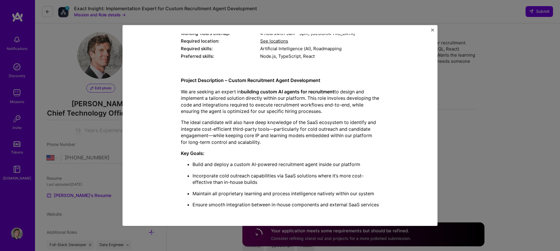
type input "How are your skills and experience relevant to this mission?"
drag, startPoint x: 391, startPoint y: 139, endPoint x: 533, endPoint y: 167, distance: 144.2
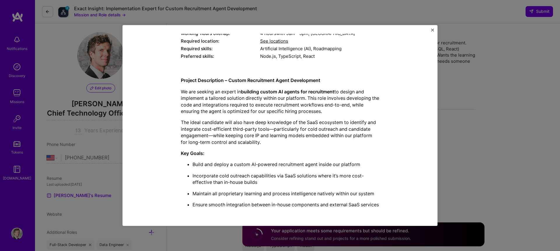
copy div "I have a proven track record of scaling early-stage products from 0 to 1M+ user…"
click at [288, 13] on div "Mission Description and Role Details AI Engineer role description This person w…" at bounding box center [280, 125] width 560 height 251
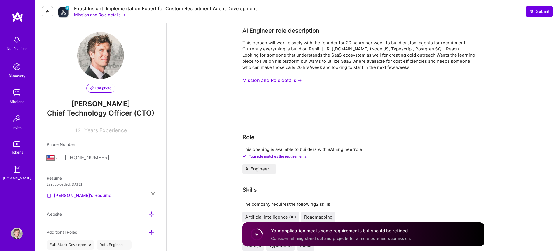
scroll to position [198, 0]
paste textarea "I have a proven track record of scaling early-stage products from 0 to 1M+ user…"
type textarea "I have a proven track record of scaling early-stage products from 0 to 1M+ user…"
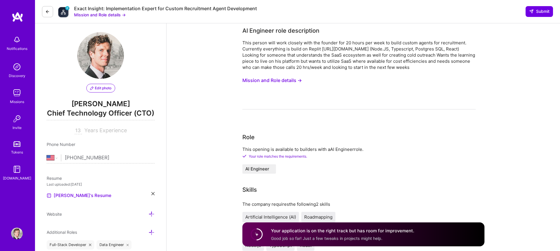
click at [540, 13] on span "Submit" at bounding box center [539, 11] width 20 height 6
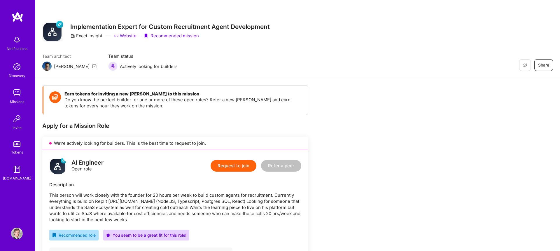
click at [411, 19] on div "Restore Not Interested Share Implementation Expert for Custom Recruitment Agent…" at bounding box center [297, 39] width 525 height 78
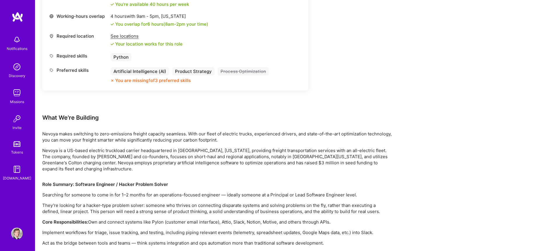
scroll to position [334, 0]
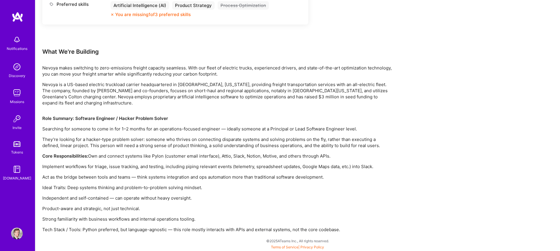
click at [367, 122] on div "Role Summary: Software Engineer / Hacker Problem Solver Searching for someone t…" at bounding box center [217, 173] width 350 height 117
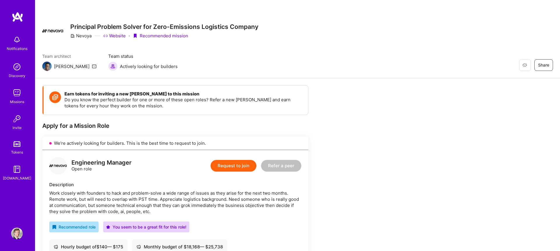
click at [236, 165] on button "Request to join" at bounding box center [234, 166] width 46 height 12
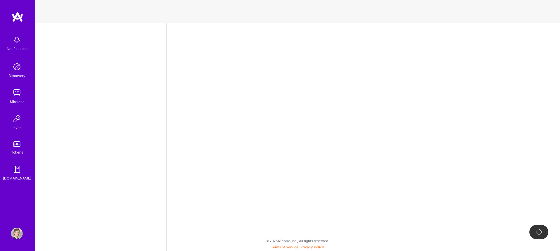
select select "US"
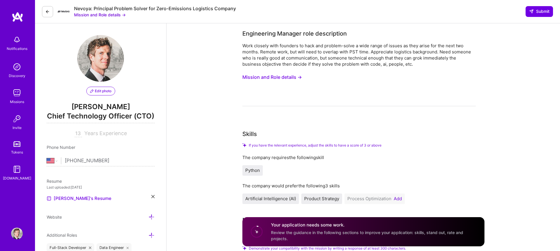
click at [263, 79] on button "Mission and Role details →" at bounding box center [271, 77] width 59 height 11
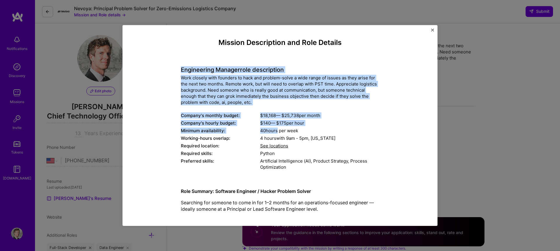
drag, startPoint x: 181, startPoint y: 69, endPoint x: 278, endPoint y: 137, distance: 118.1
click at [278, 137] on div "Engineering Manager role description Work closely with founders to hack and pro…" at bounding box center [280, 115] width 198 height 113
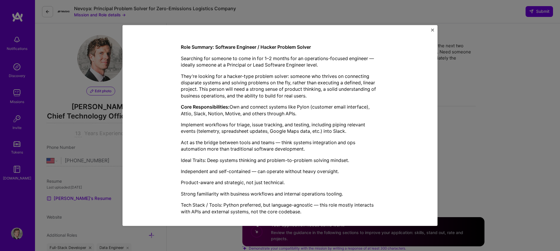
scroll to position [151, 0]
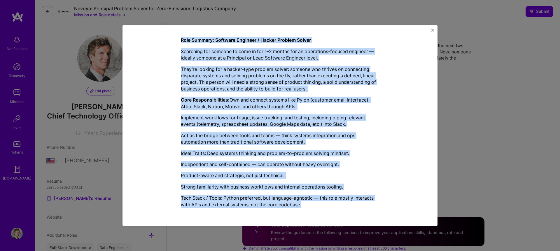
click at [310, 208] on div "Role Summary: Software Engineer / Hacker Problem Solver Searching for someone t…" at bounding box center [280, 122] width 198 height 180
copy div "Loremipsumd Sitamet cons adipiscinge Sedd eiusmod temp incididu ut labo etd mag…"
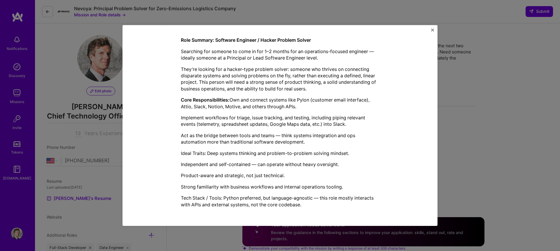
click at [474, 125] on div "Mission Description and Role Details Engineering Manager role description Work …" at bounding box center [280, 125] width 560 height 251
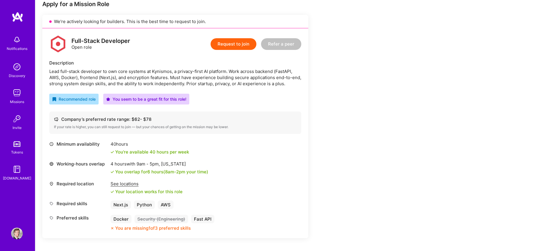
scroll to position [129, 0]
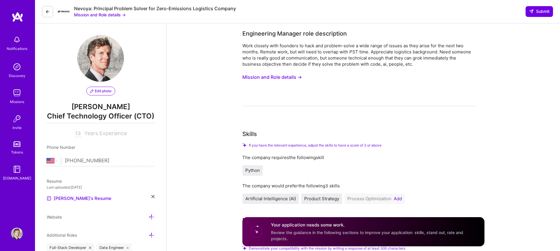
select select "US"
paste textarea "Engineering Manager role description Work closely with founders to hack and pro…"
type textarea "Loremipsumd Sitamet cons adipiscinge Sedd eiusmod temp incididu ut labo etd mag…"
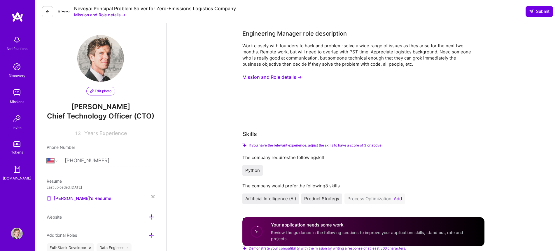
drag, startPoint x: 396, startPoint y: 164, endPoint x: 505, endPoint y: 167, distance: 109.1
copy li "How are your skills and experience relevant to this mission?"
paste input "How are your skills and experience relevant to this mission?"
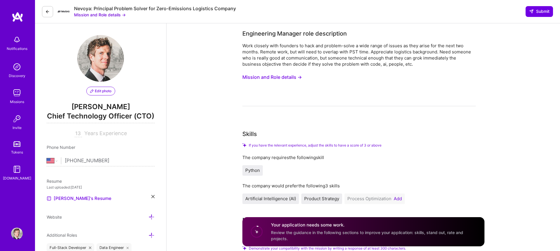
type input "How are your skills and experience relevant to this mission?"
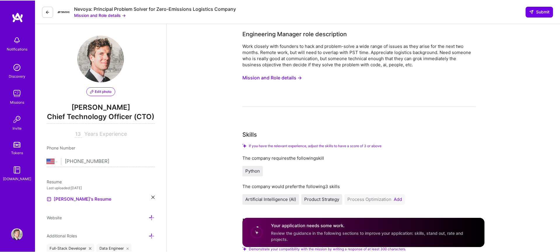
scroll to position [0, 0]
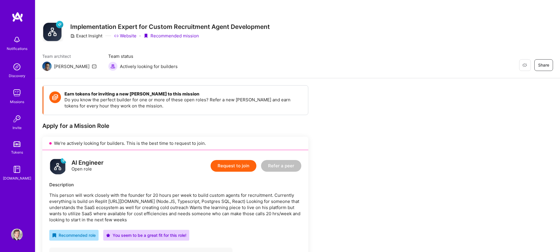
click at [353, 37] on div "Restore Not Interested Share Implementation Expert for Custom Recruitment Agent…" at bounding box center [297, 30] width 511 height 21
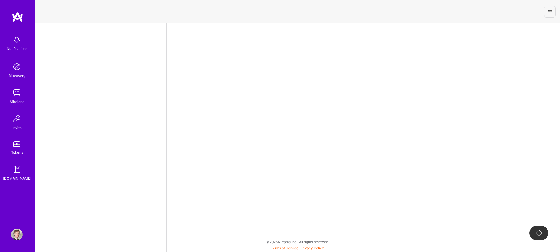
select select "US"
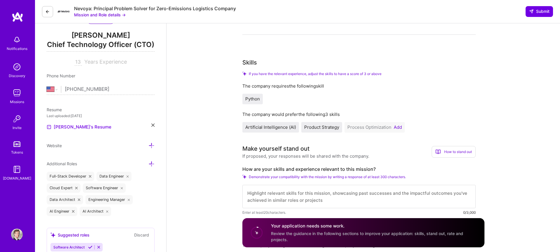
scroll to position [93, 0]
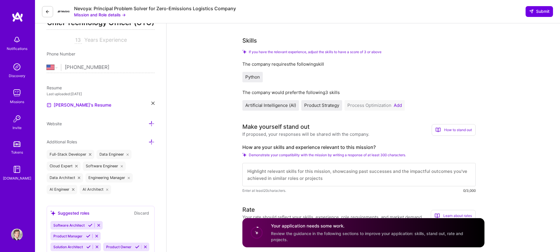
click at [400, 105] on button "Add" at bounding box center [398, 105] width 8 height 5
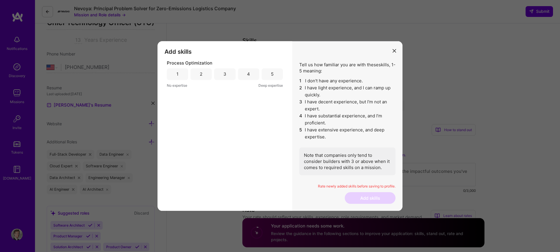
click at [243, 76] on div "4" at bounding box center [248, 74] width 21 height 12
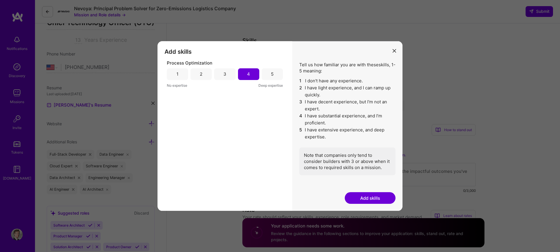
click at [362, 195] on button "Add skills" at bounding box center [370, 198] width 51 height 12
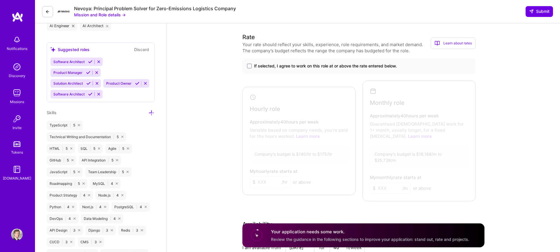
scroll to position [274, 0]
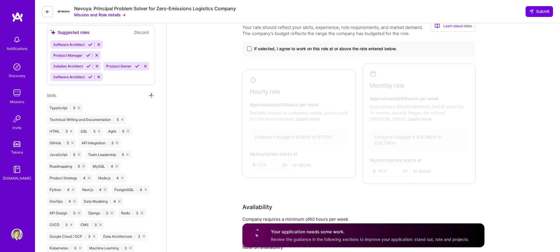
click at [249, 47] on span at bounding box center [249, 48] width 5 height 5
click at [0, 0] on input "If selected, I agree to work on this role at or above the rate entered below." at bounding box center [0, 0] width 0 height 0
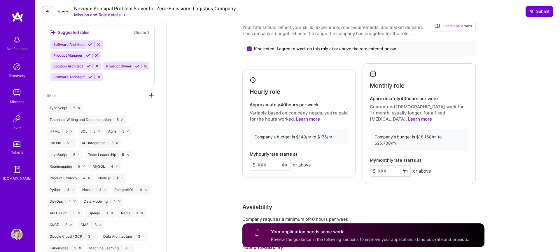
click at [271, 161] on input at bounding box center [270, 164] width 41 height 11
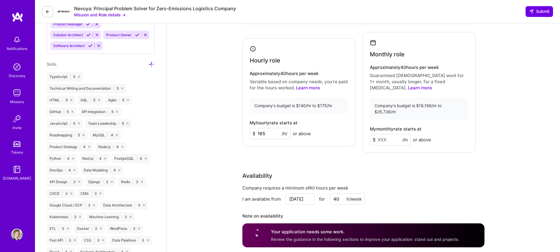
scroll to position [318, 0]
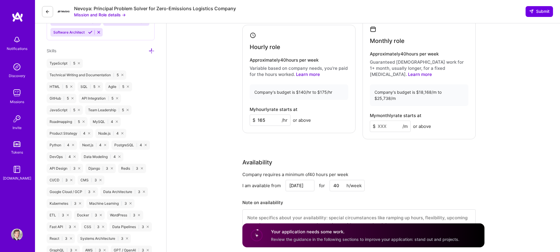
type input "165"
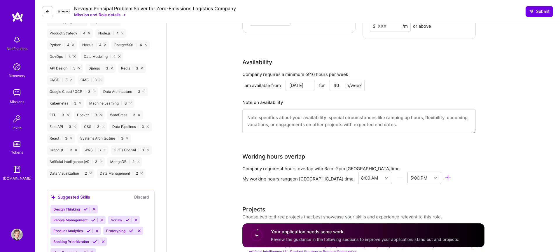
scroll to position [425, 0]
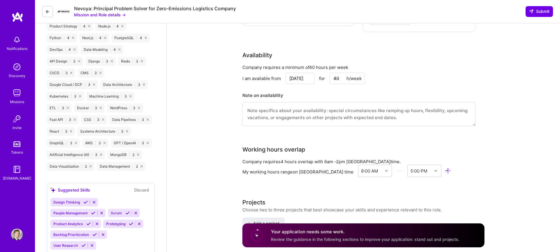
click at [306, 73] on input "[DATE]" at bounding box center [299, 78] width 29 height 11
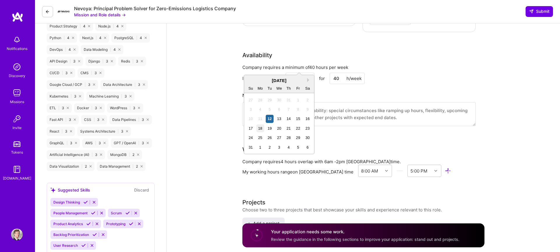
click at [264, 127] on div "18" at bounding box center [260, 128] width 8 height 8
type input "[DATE]"
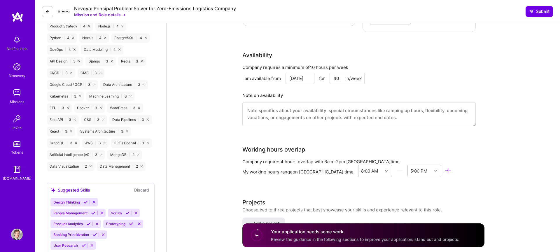
click at [221, 140] on div "Engineering Manager role description Work closely with founders to hack and pro…" at bounding box center [363, 164] width 393 height 1133
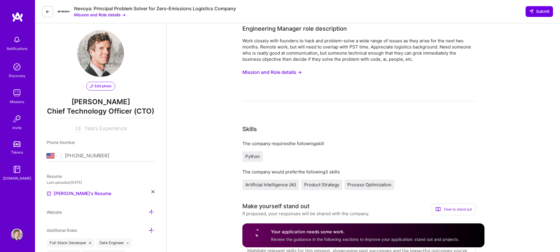
scroll to position [0, 0]
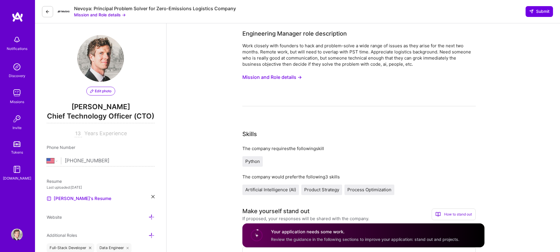
click at [269, 78] on button "Mission and Role details →" at bounding box center [271, 77] width 59 height 11
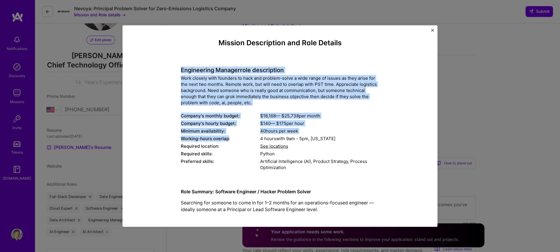
drag, startPoint x: 181, startPoint y: 71, endPoint x: 232, endPoint y: 148, distance: 92.7
click at [232, 148] on div "Engineering Manager role description Work closely with founders to hack and pro…" at bounding box center [280, 115] width 198 height 113
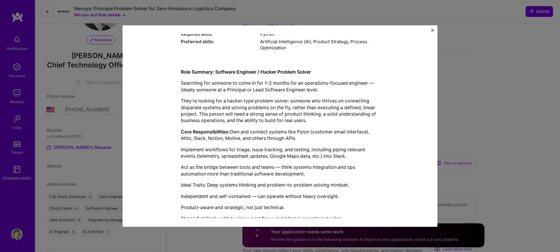
scroll to position [150, 0]
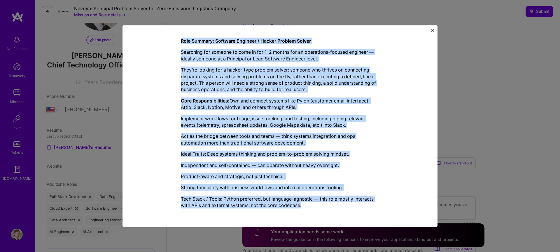
click at [313, 206] on p "Tech Stack / Tools: Python preferred, but language-agnostic — this role mostly …" at bounding box center [280, 201] width 198 height 13
copy div "Loremipsumd Sitamet cons adipiscinge Sedd eiusmod temp incididu ut labo etd mag…"
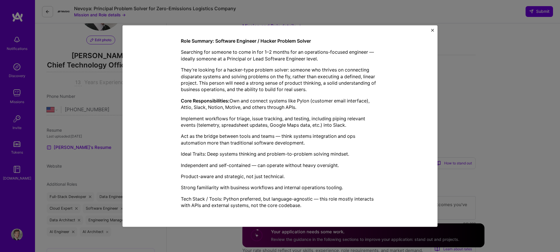
click at [433, 27] on div "Mission Description and Role Details Engineering Manager role description Work …" at bounding box center [279, 125] width 315 height 201
click at [433, 29] on img "Close" at bounding box center [432, 30] width 3 height 3
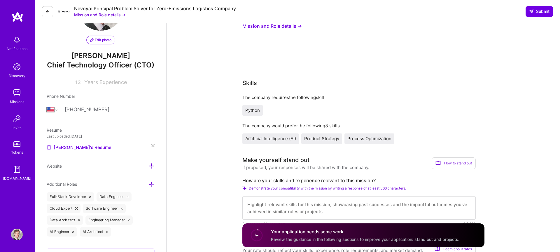
scroll to position [0, 0]
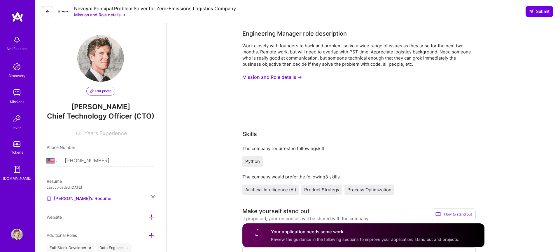
paste textarea "Loremipsumd Sitamet cons adipiscinge Sedd eiusmod temp incididu ut labo etd mag…"
type textarea "Loremipsumd Sitamet cons adipiscinge Sedd eiusmod temp incididu ut labo etd mag…"
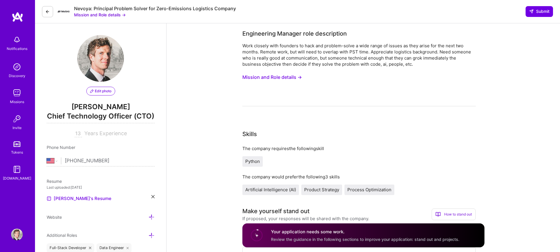
drag, startPoint x: 398, startPoint y: 228, endPoint x: 507, endPoint y: 227, distance: 108.8
copy li "How are your skills and experience relevant to this mission?"
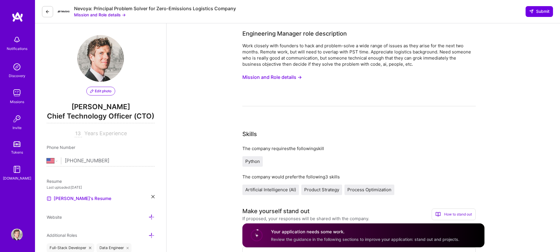
click at [293, 51] on div "Work closely with founders to hack and problem-solve a wide range of issues as …" at bounding box center [358, 55] width 233 height 24
paste textarea "Loremipsumd Sitamet cons adipiscinge Sedd eiusmod temp incididu ut labo etd mag…"
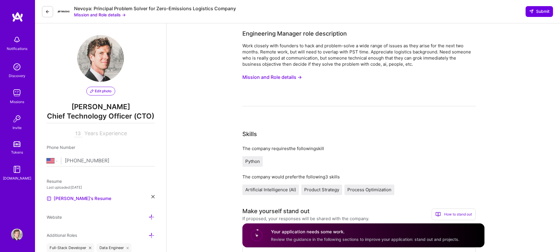
scroll to position [94, 0]
type textarea "Loremipsumd Sitamet cons adipiscinge Sedd eiusmod temp incididu ut labo etd mag…"
drag, startPoint x: 390, startPoint y: 115, endPoint x: 471, endPoint y: 161, distance: 92.7
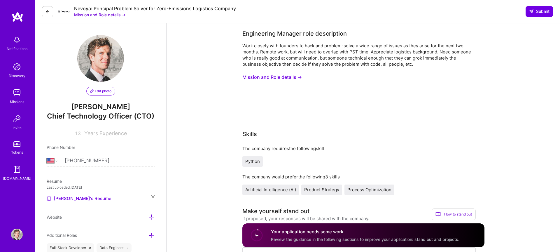
copy div "I have a proven track record of scaling early-stage companies from 0 to 1, most…"
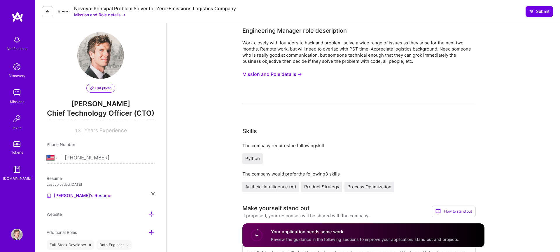
scroll to position [212, 0]
click at [242, 244] on textarea at bounding box center [358, 255] width 233 height 23
paste textarea "I have a proven track record of scaling early-stage companies from 0 to 1, most…"
type textarea "I have a proven track record of scaling early-stage companies from 0 to 1, most…"
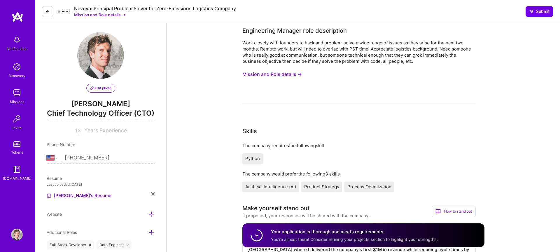
scroll to position [0, 0]
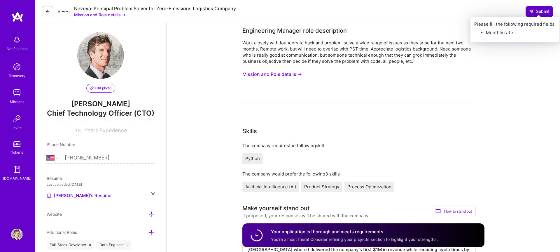
click at [536, 11] on span "Submit" at bounding box center [539, 11] width 20 height 6
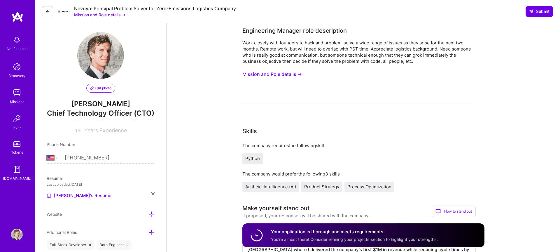
scroll to position [352, 0]
type input "22500"
click at [532, 12] on icon at bounding box center [531, 11] width 5 height 5
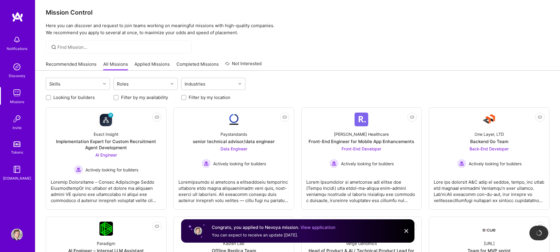
click at [289, 24] on div "Mission Control Here you can discover and request to join teams working on mean…" at bounding box center [297, 16] width 525 height 39
